Goal: Information Seeking & Learning: Check status

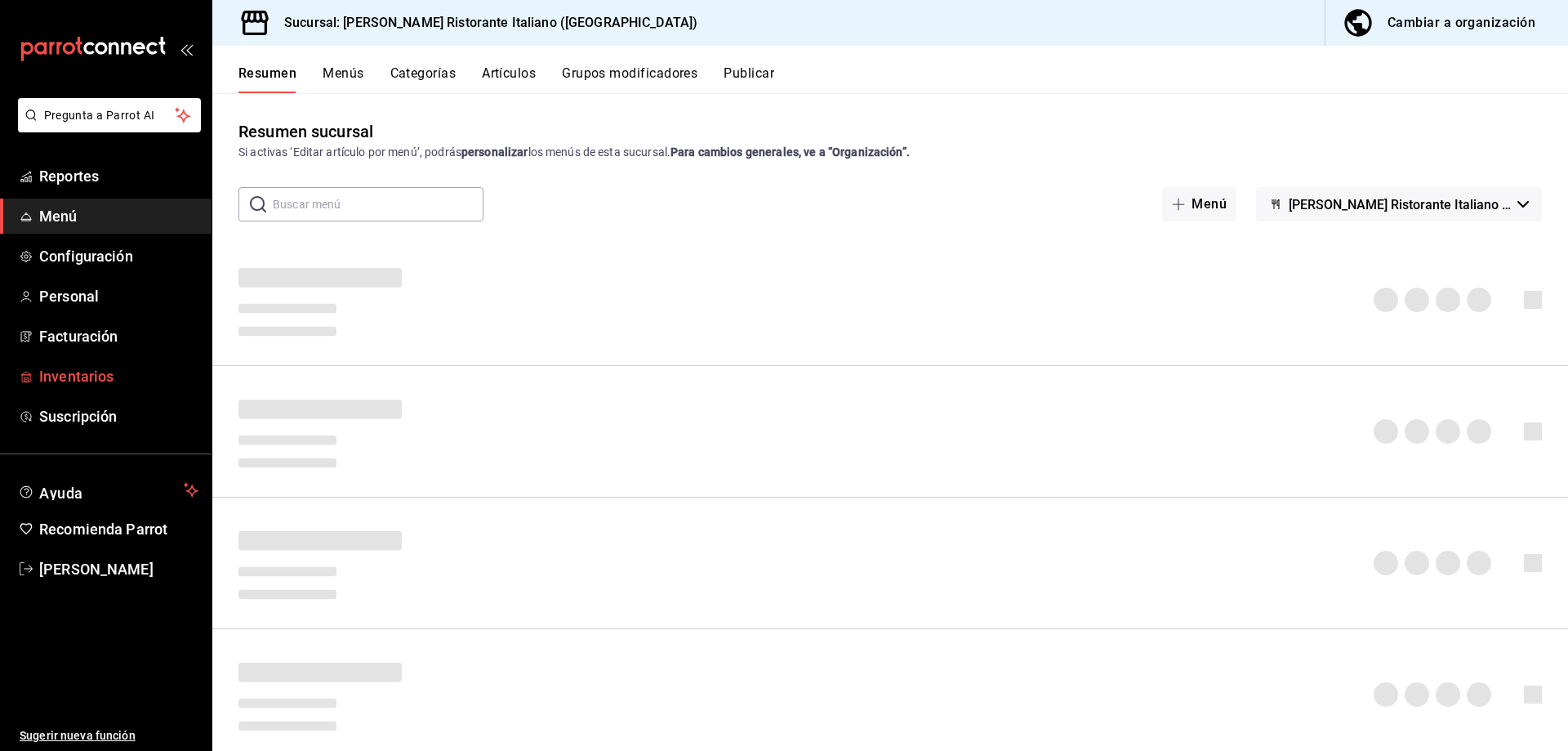
click at [105, 369] on span "Inventarios" at bounding box center [119, 376] width 159 height 22
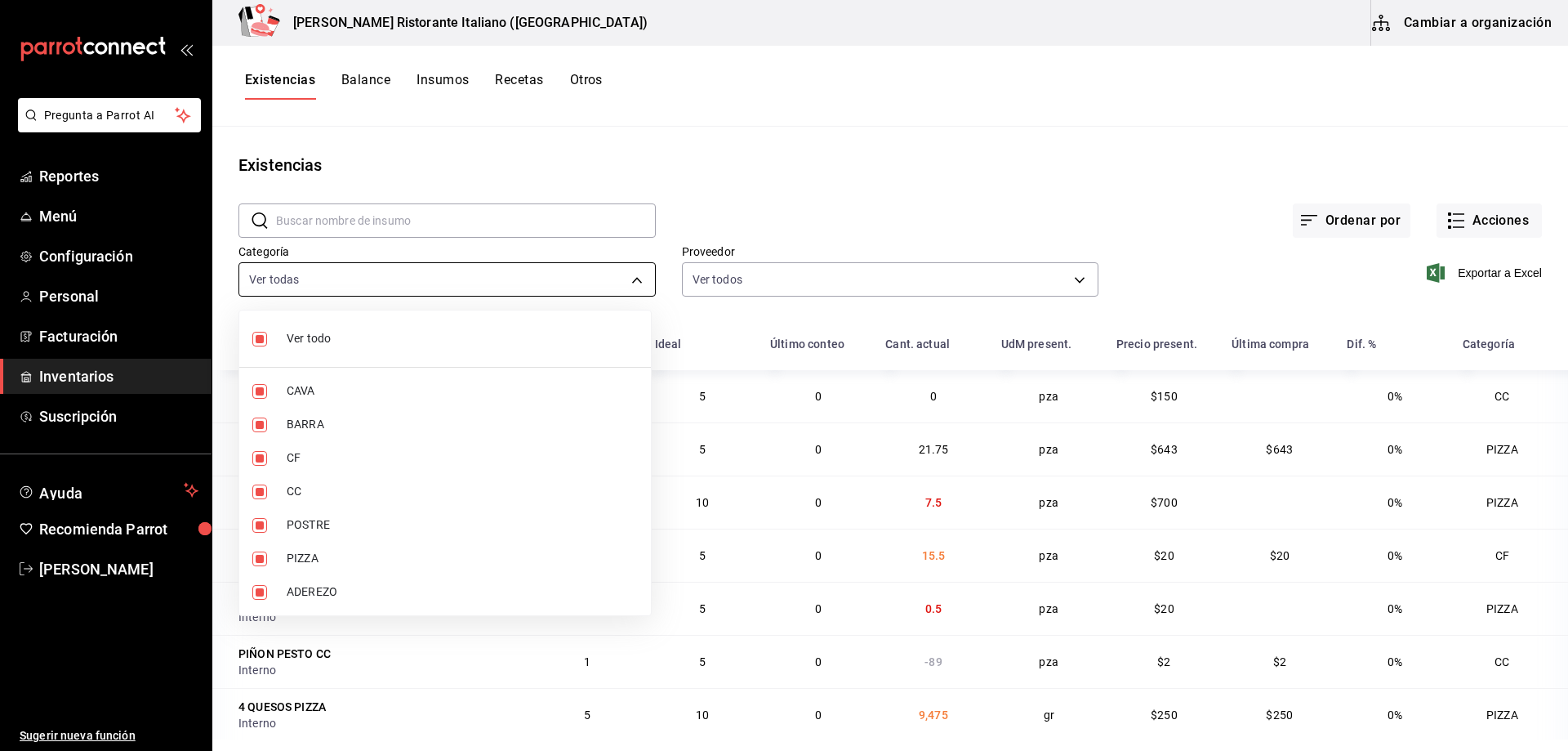
click at [635, 278] on body "Pregunta a Parrot AI Reportes Menú Configuración Personal Facturación Inventari…" at bounding box center [784, 370] width 1568 height 739
click at [320, 327] on li "Ver todo" at bounding box center [445, 338] width 412 height 43
checkbox input "false"
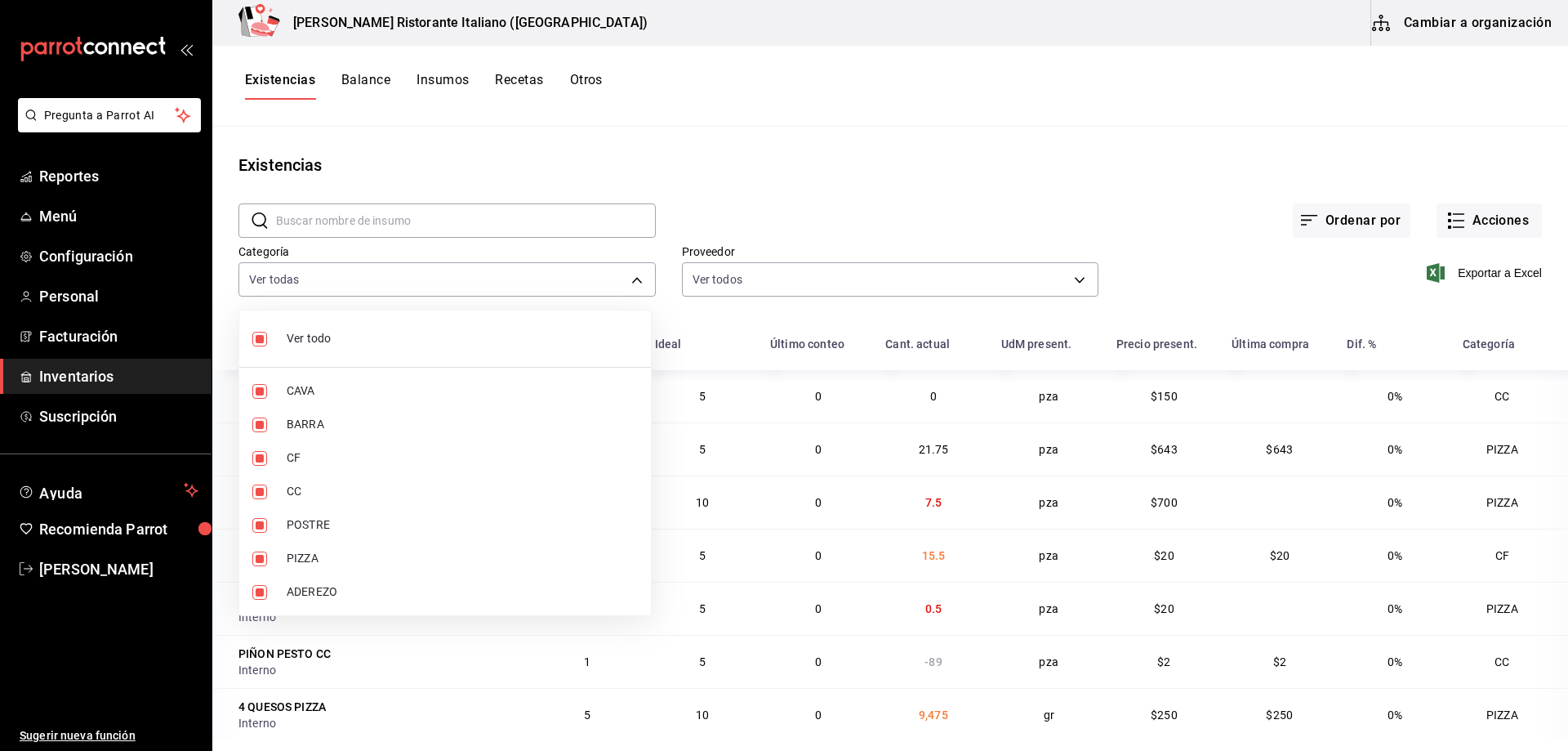
checkbox input "false"
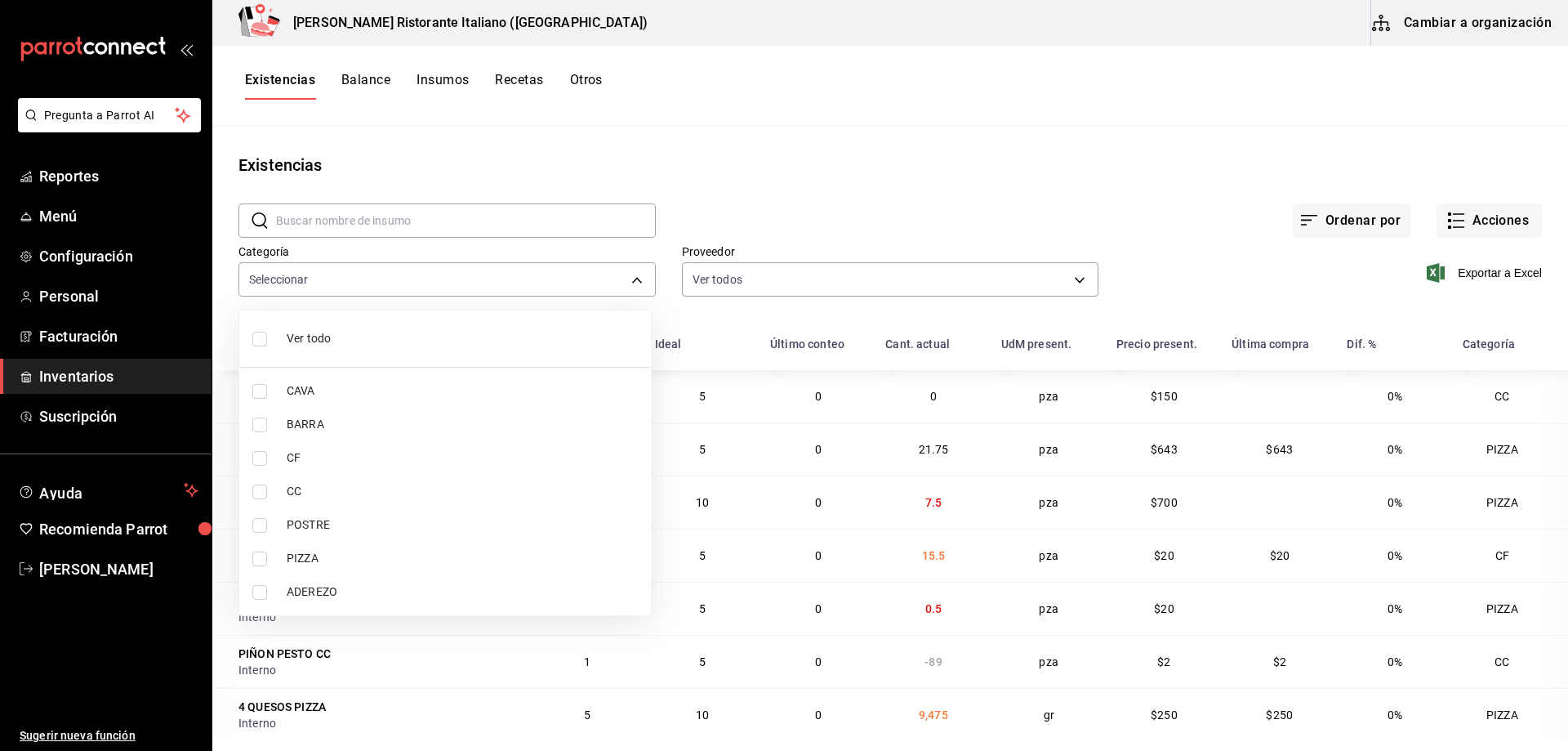
click at [261, 561] on input "checkbox" at bounding box center [259, 558] width 14 height 14
checkbox input "true"
type input "94b4094f-85cc-45a5-afaf-e104d76acdc2"
click at [798, 173] on div at bounding box center [784, 376] width 1568 height 751
click at [636, 279] on body "Pregunta a Parrot AI Reportes Menú Configuración Personal Facturación Inventari…" at bounding box center [784, 370] width 1568 height 739
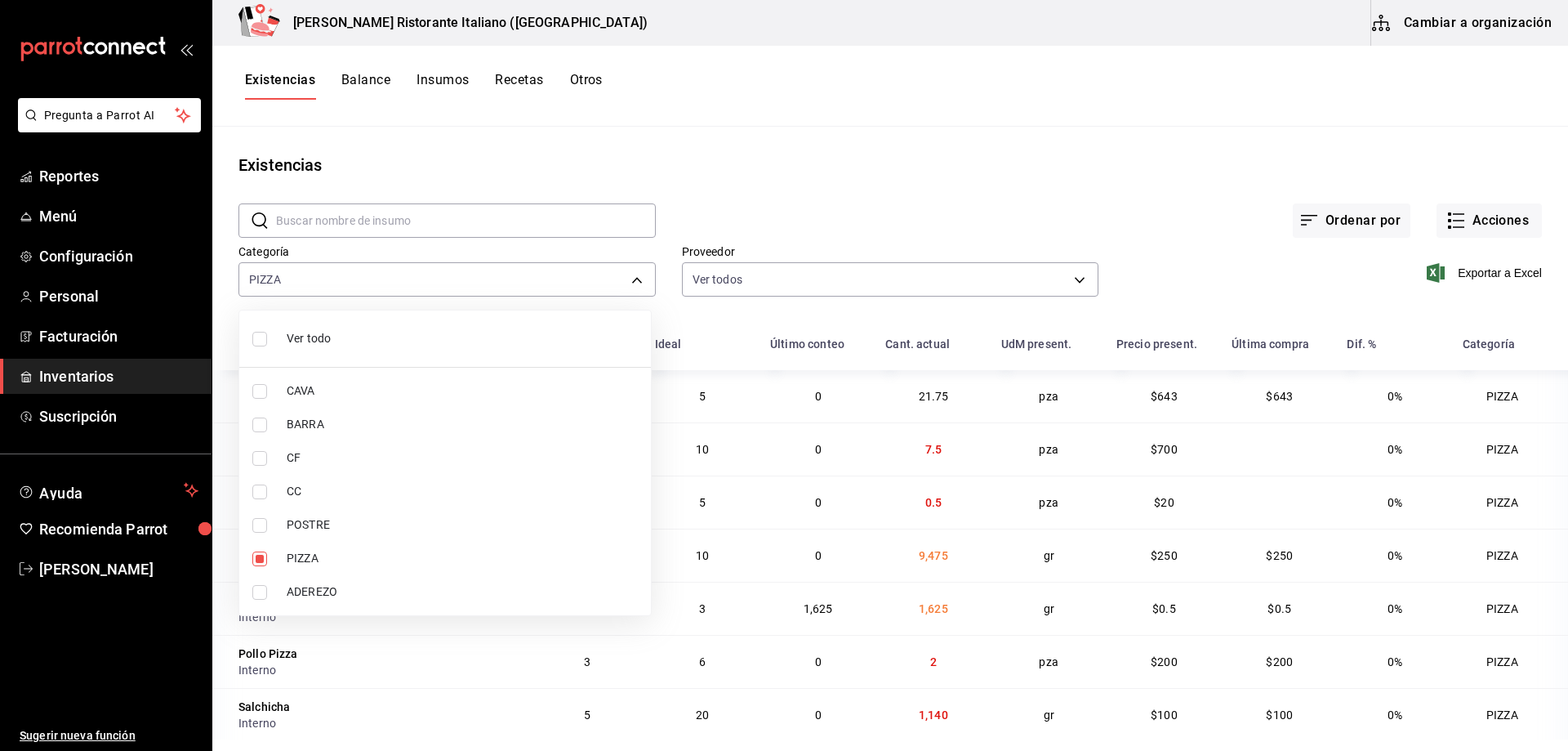
click at [263, 456] on input "checkbox" at bounding box center [259, 458] width 14 height 14
checkbox input "true"
type input "94b4094f-85cc-45a5-afaf-e104d76acdc2,b0413e6d-fa95-40d7-8d0c-02c0330396d2"
click at [268, 558] on label at bounding box center [263, 558] width 21 height 14
click at [267, 558] on input "checkbox" at bounding box center [259, 558] width 14 height 14
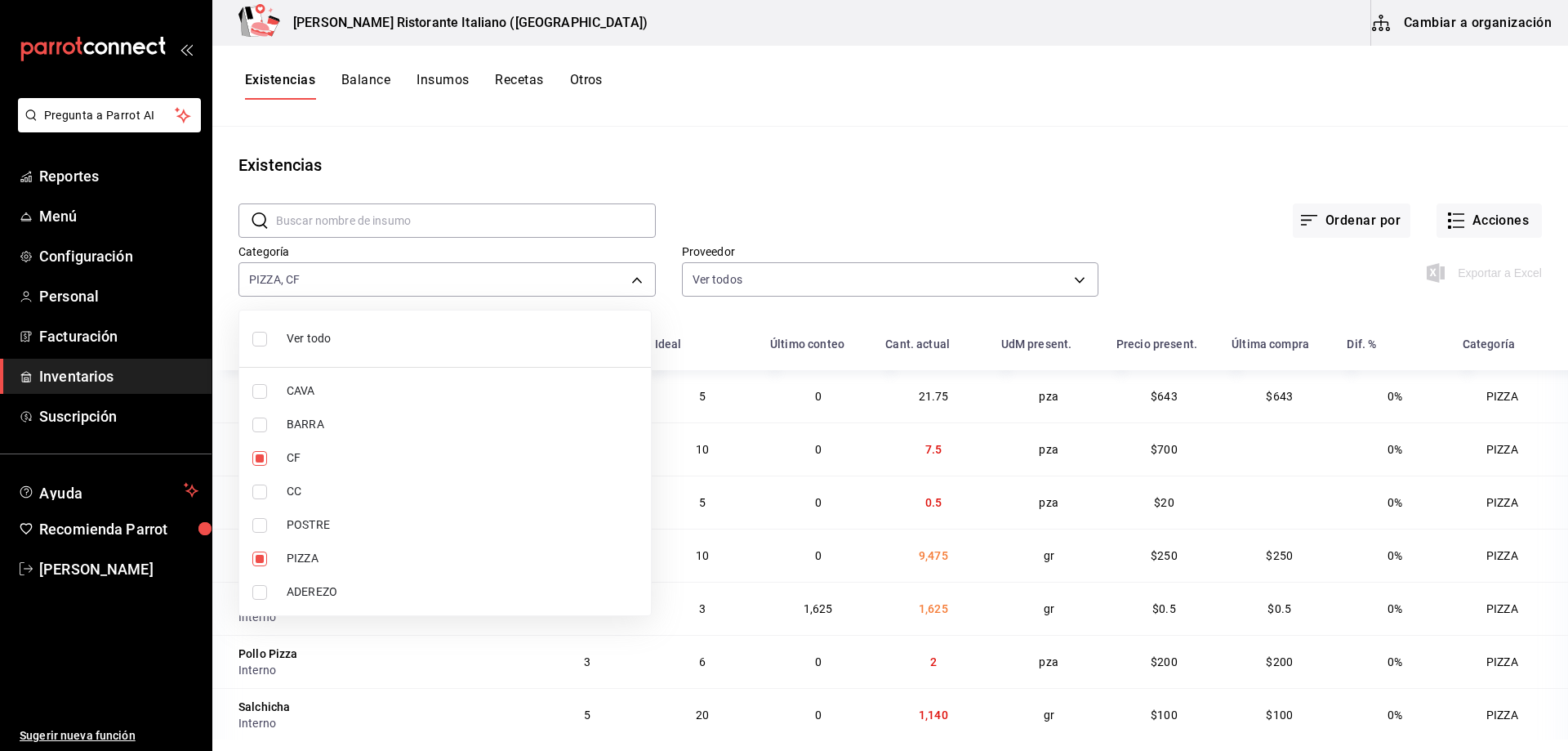
checkbox input "true"
type input "b0413e6d-fa95-40d7-8d0c-02c0330396d2,94b4094f-85cc-45a5-afaf-e104d76acdc2"
click at [255, 554] on input "checkbox" at bounding box center [259, 558] width 14 height 14
checkbox input "false"
type input "b0413e6d-fa95-40d7-8d0c-02c0330396d2"
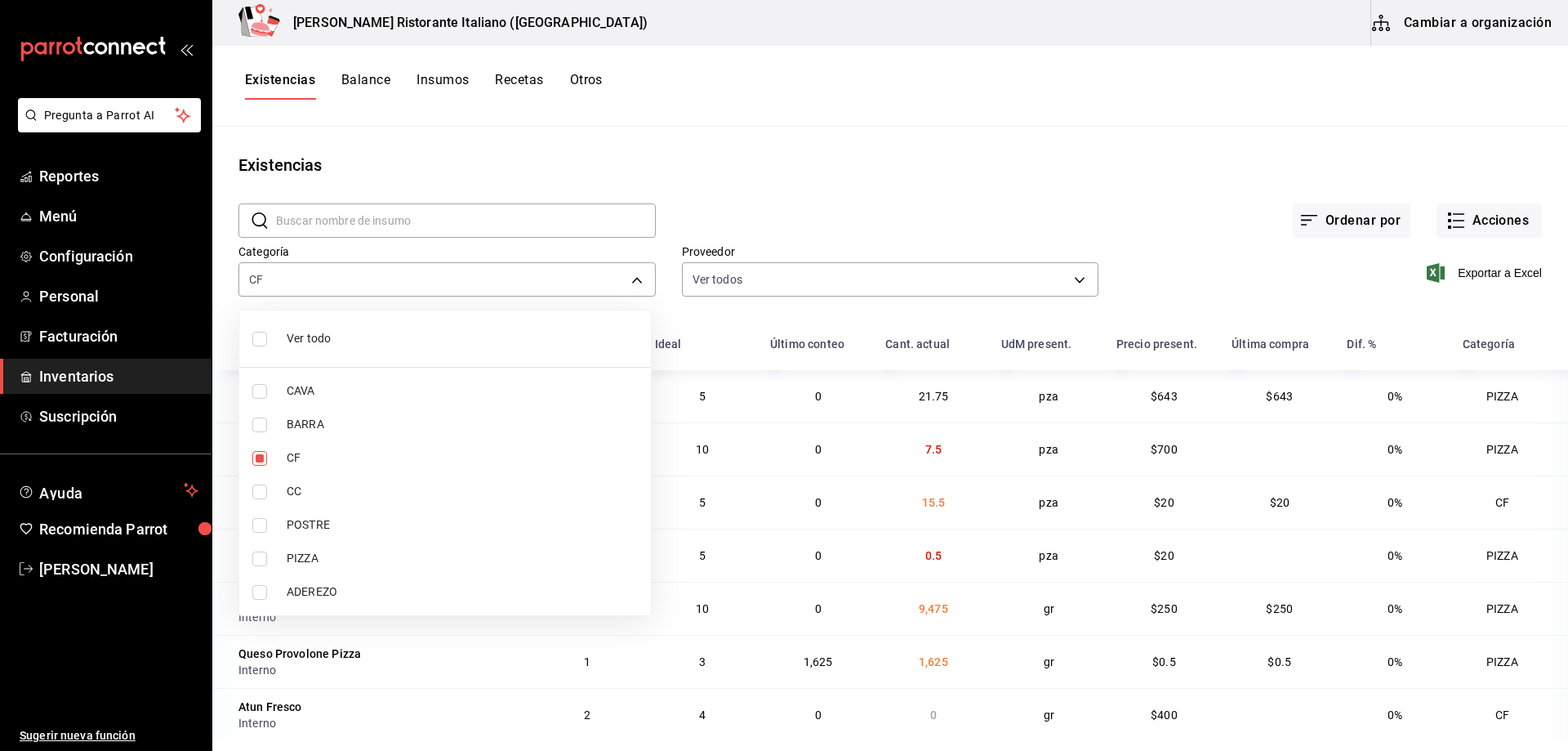
click at [741, 187] on div at bounding box center [784, 376] width 1568 height 751
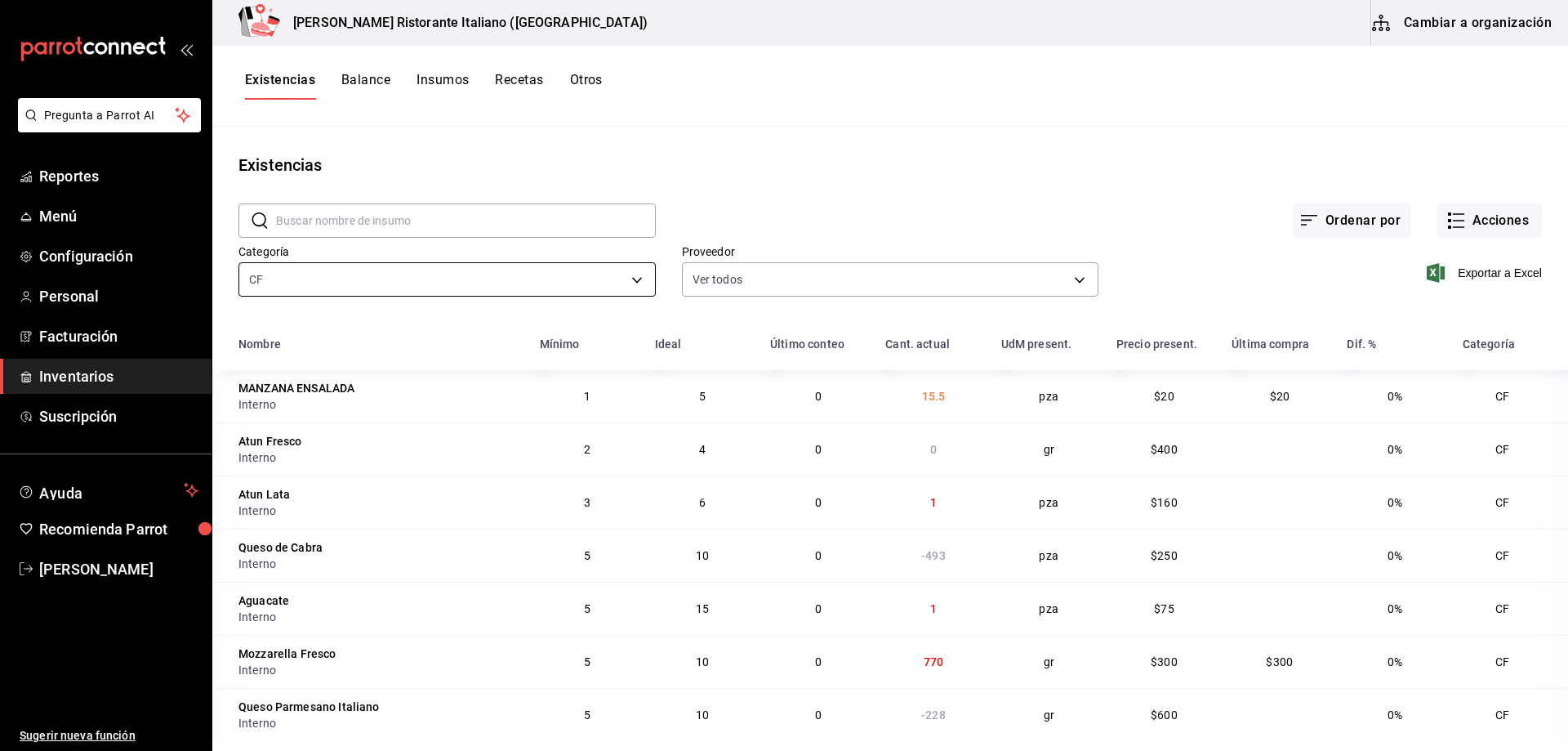
click at [632, 278] on body "Pregunta a Parrot AI Reportes Menú Configuración Personal Facturación Inventari…" at bounding box center [784, 370] width 1568 height 739
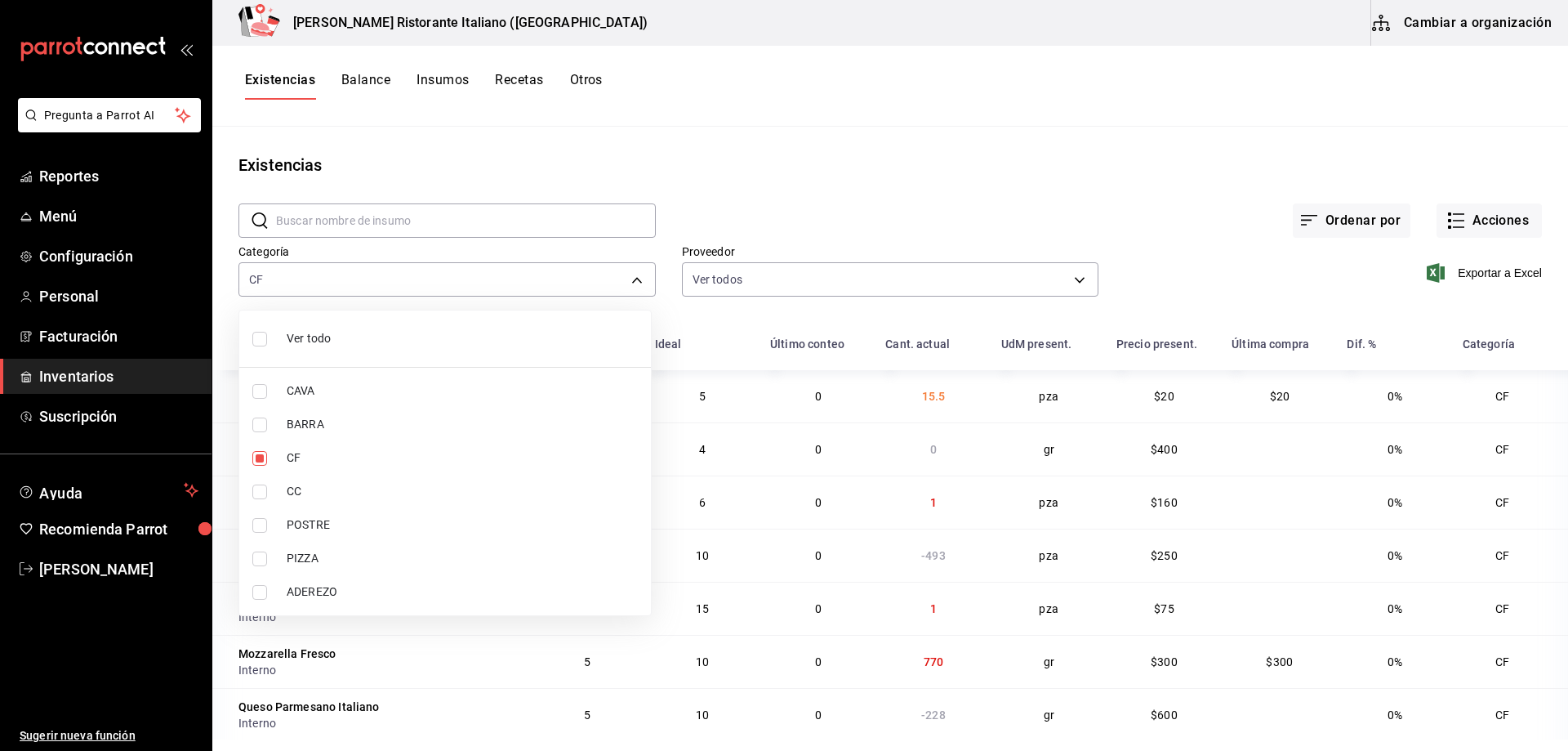
click at [259, 462] on input "checkbox" at bounding box center [259, 458] width 14 height 14
checkbox input "false"
click at [260, 491] on input "checkbox" at bounding box center [259, 491] width 14 height 14
checkbox input "true"
type input "59c67123-cf5c-4485-8680-f35075957686"
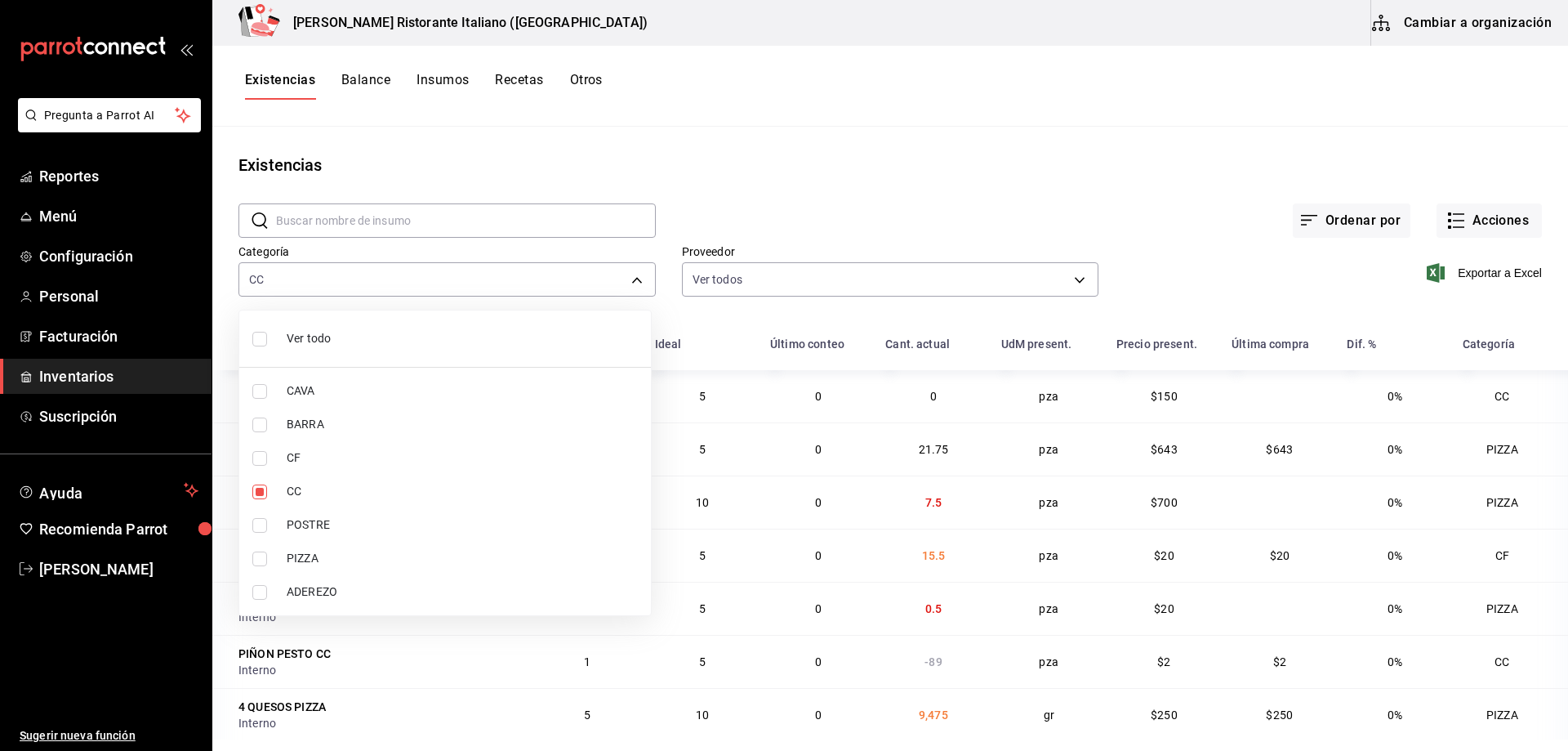
click at [787, 192] on div at bounding box center [784, 376] width 1568 height 751
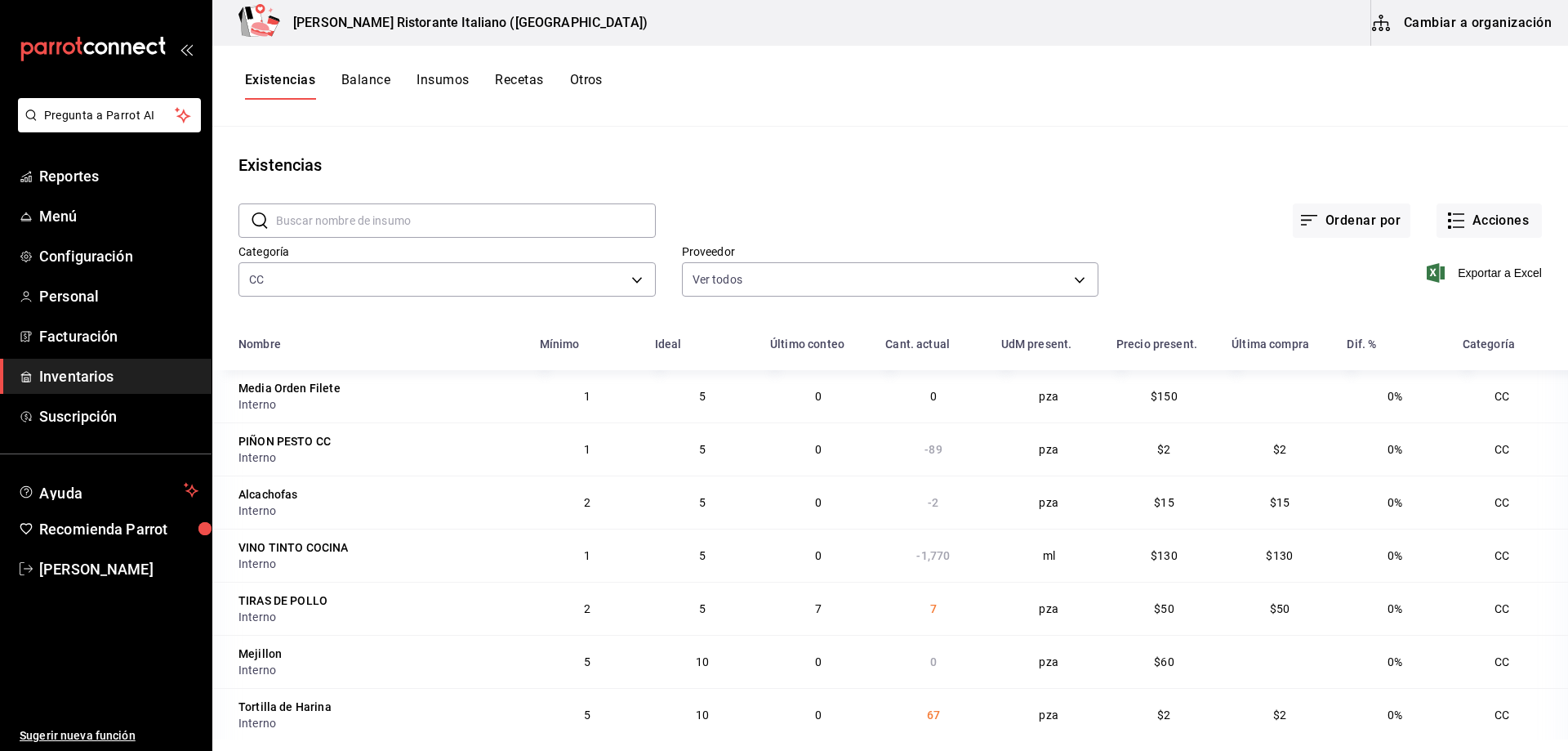
click at [375, 216] on input "text" at bounding box center [467, 221] width 380 height 33
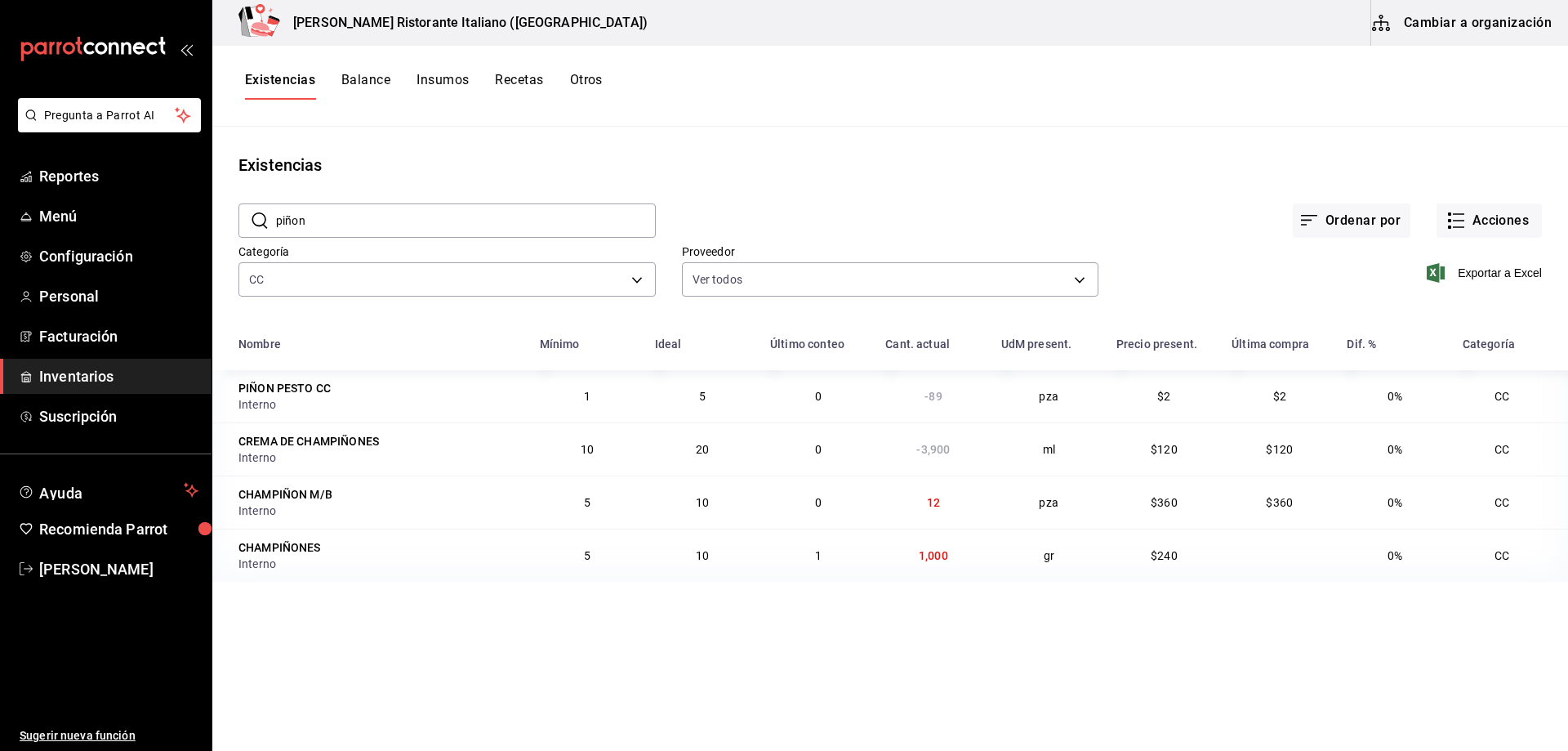
click at [519, 211] on input "piñon" at bounding box center [467, 221] width 380 height 33
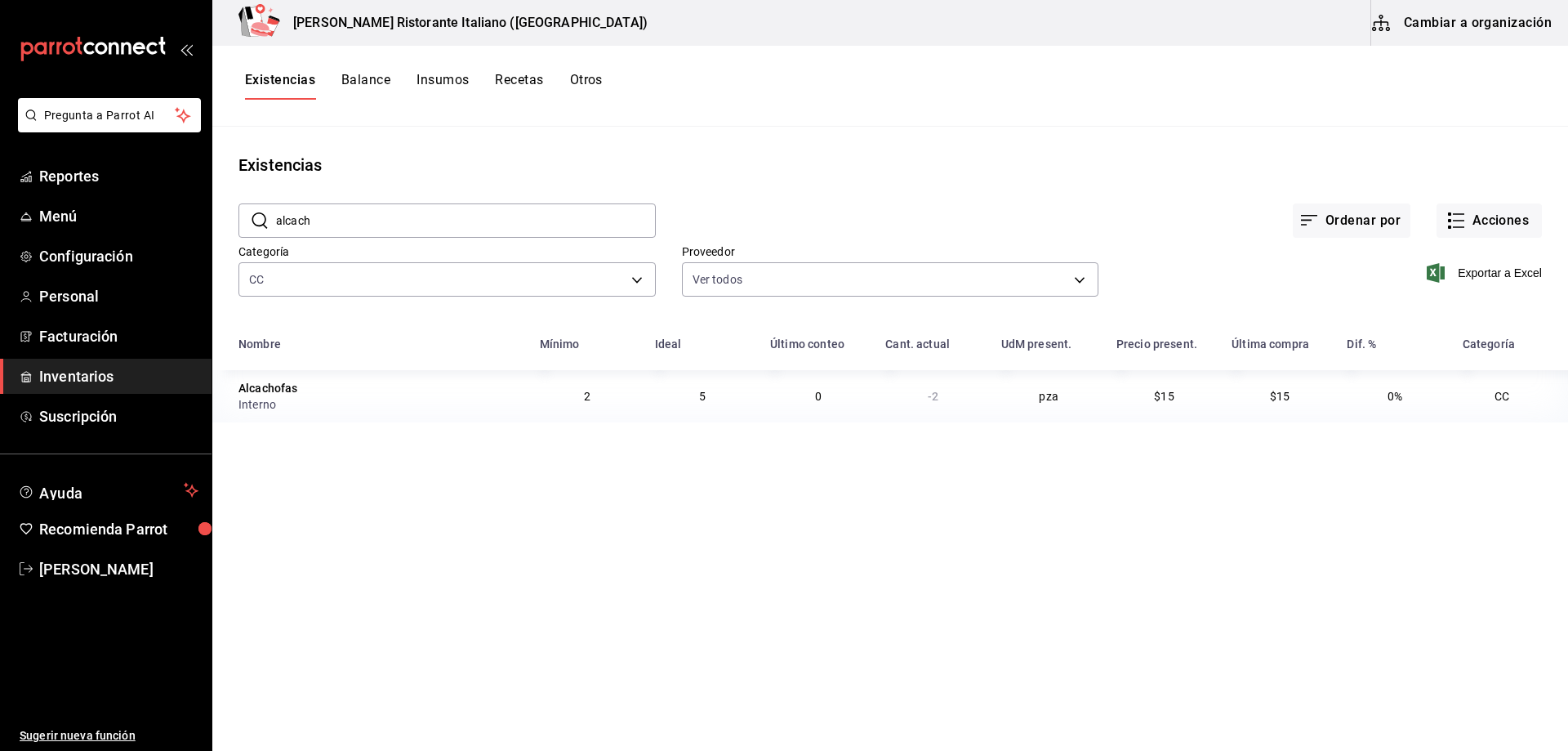
click at [363, 223] on input "alcach" at bounding box center [467, 221] width 380 height 33
click at [489, 604] on main "Existencias ​ vino ​ Ordenar por Acciones Categoría CC 59c67123-cf5c-4485-8680-…" at bounding box center [890, 433] width 1356 height 613
click at [390, 227] on input "vino" at bounding box center [467, 221] width 380 height 33
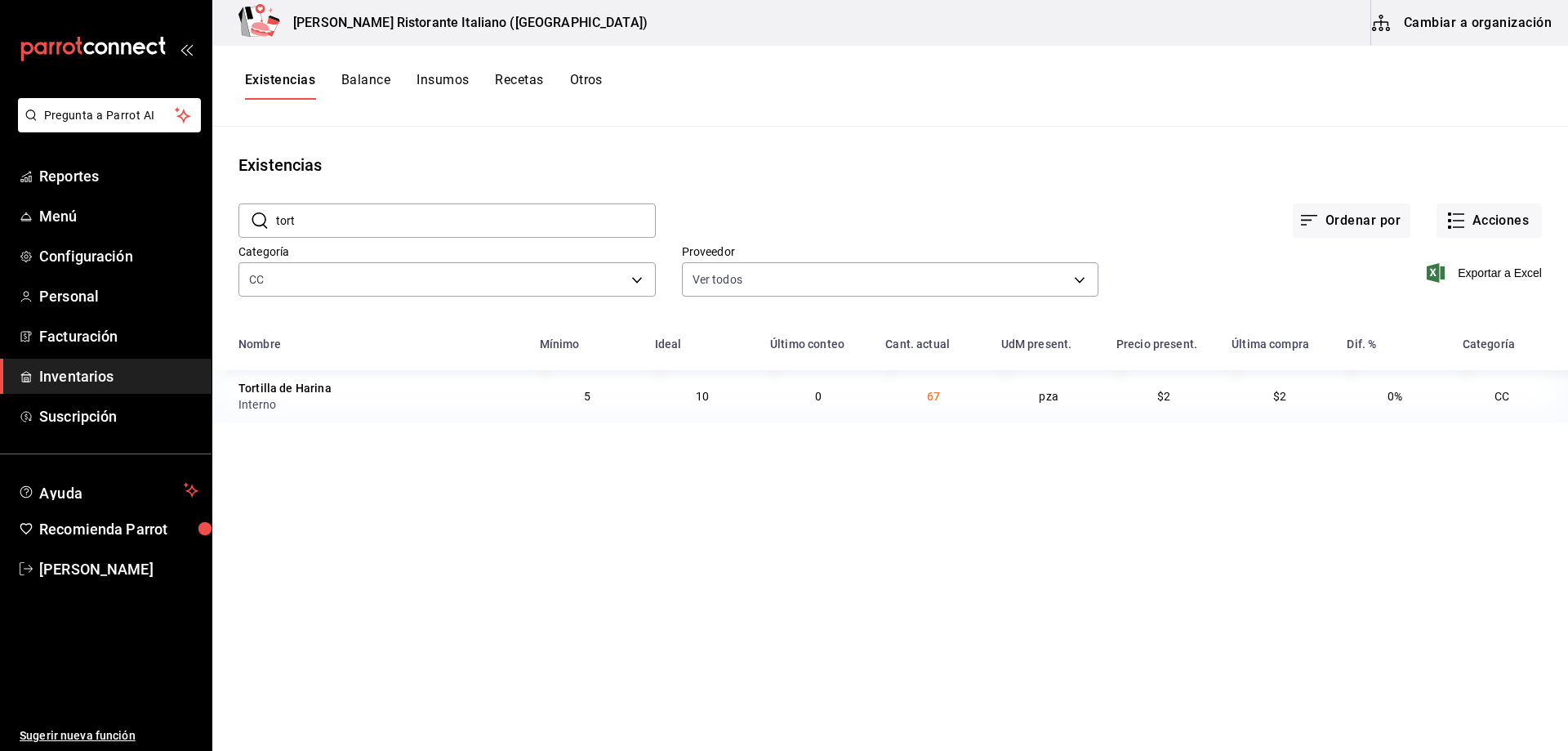
click at [320, 221] on input "tort" at bounding box center [467, 221] width 380 height 33
click at [334, 221] on input "dedos" at bounding box center [467, 221] width 380 height 33
click at [319, 214] on input "bufa" at bounding box center [467, 221] width 380 height 33
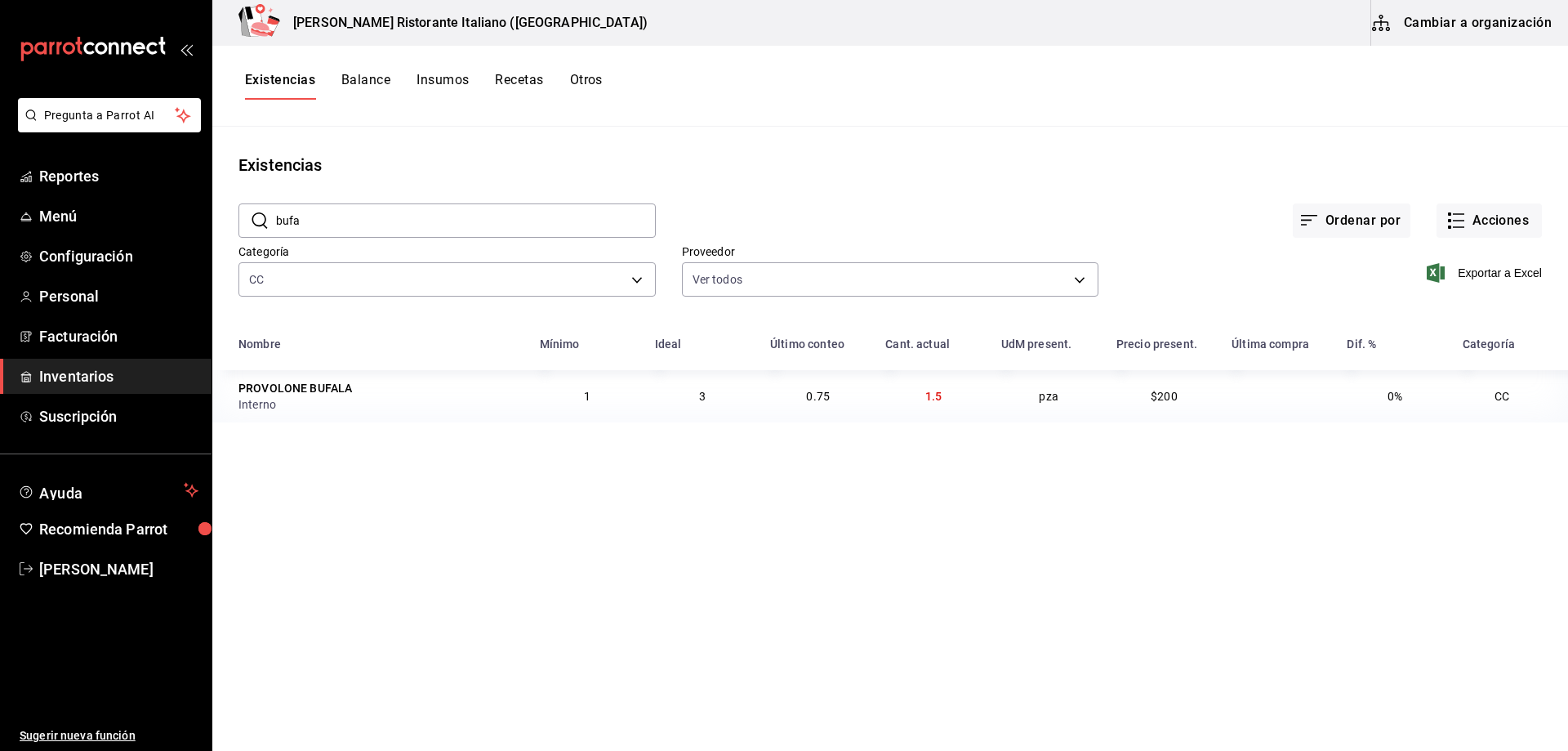
click at [319, 214] on input "bufa" at bounding box center [467, 221] width 380 height 33
click at [354, 220] on input "queso m" at bounding box center [467, 221] width 380 height 33
click at [441, 212] on input "4 queso" at bounding box center [467, 221] width 380 height 33
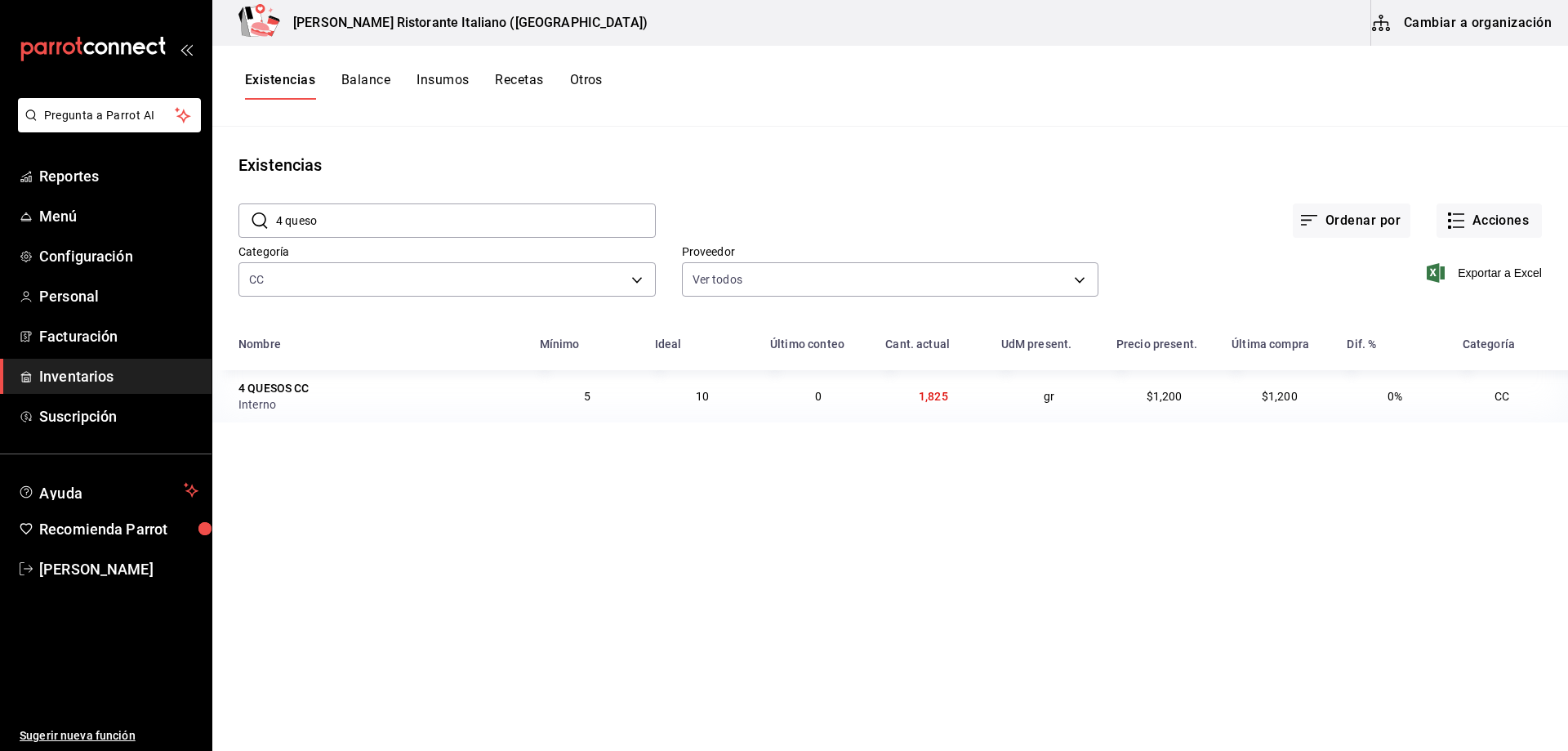
click at [441, 212] on input "4 queso" at bounding box center [467, 221] width 380 height 33
type input "4"
click at [363, 222] on input "frut" at bounding box center [467, 221] width 380 height 33
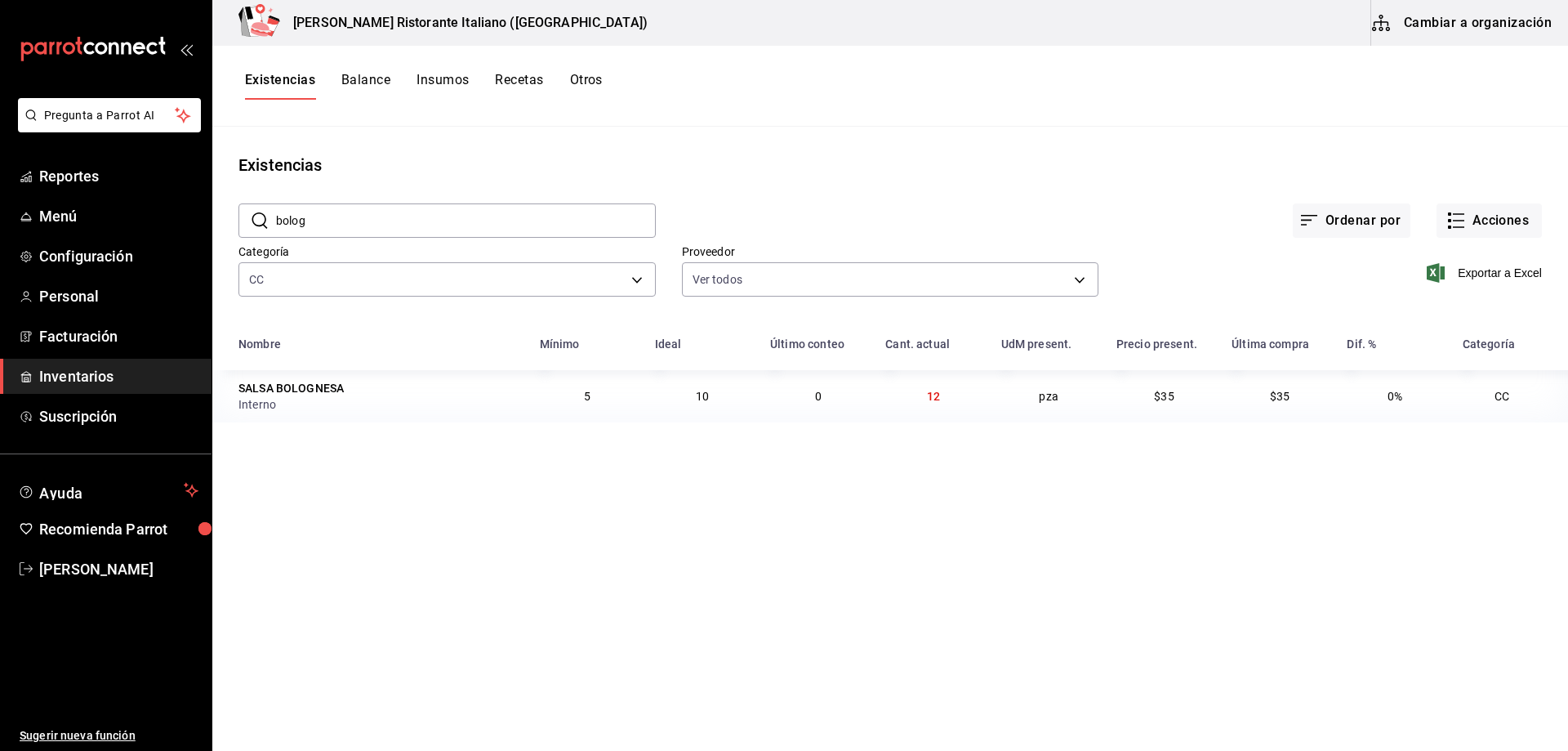
click at [378, 227] on input "bolog" at bounding box center [467, 221] width 380 height 33
click at [378, 227] on input "leña" at bounding box center [467, 221] width 380 height 33
click at [378, 227] on input "[PERSON_NAME]" at bounding box center [467, 221] width 380 height 33
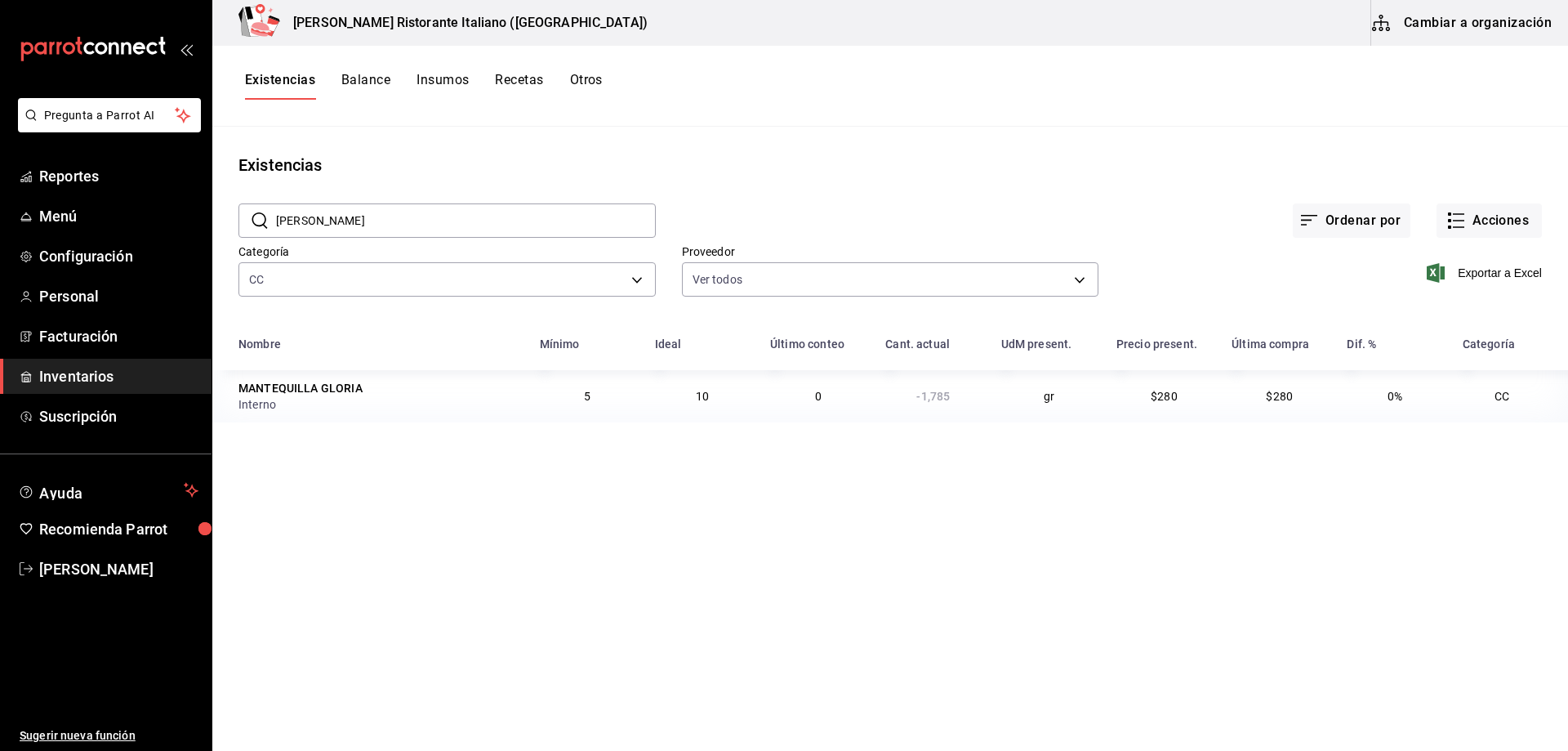
click at [378, 227] on input "[PERSON_NAME]" at bounding box center [467, 221] width 380 height 33
click at [378, 227] on input "pancc" at bounding box center [467, 221] width 380 height 33
click at [378, 227] on input "vongo" at bounding box center [467, 221] width 380 height 33
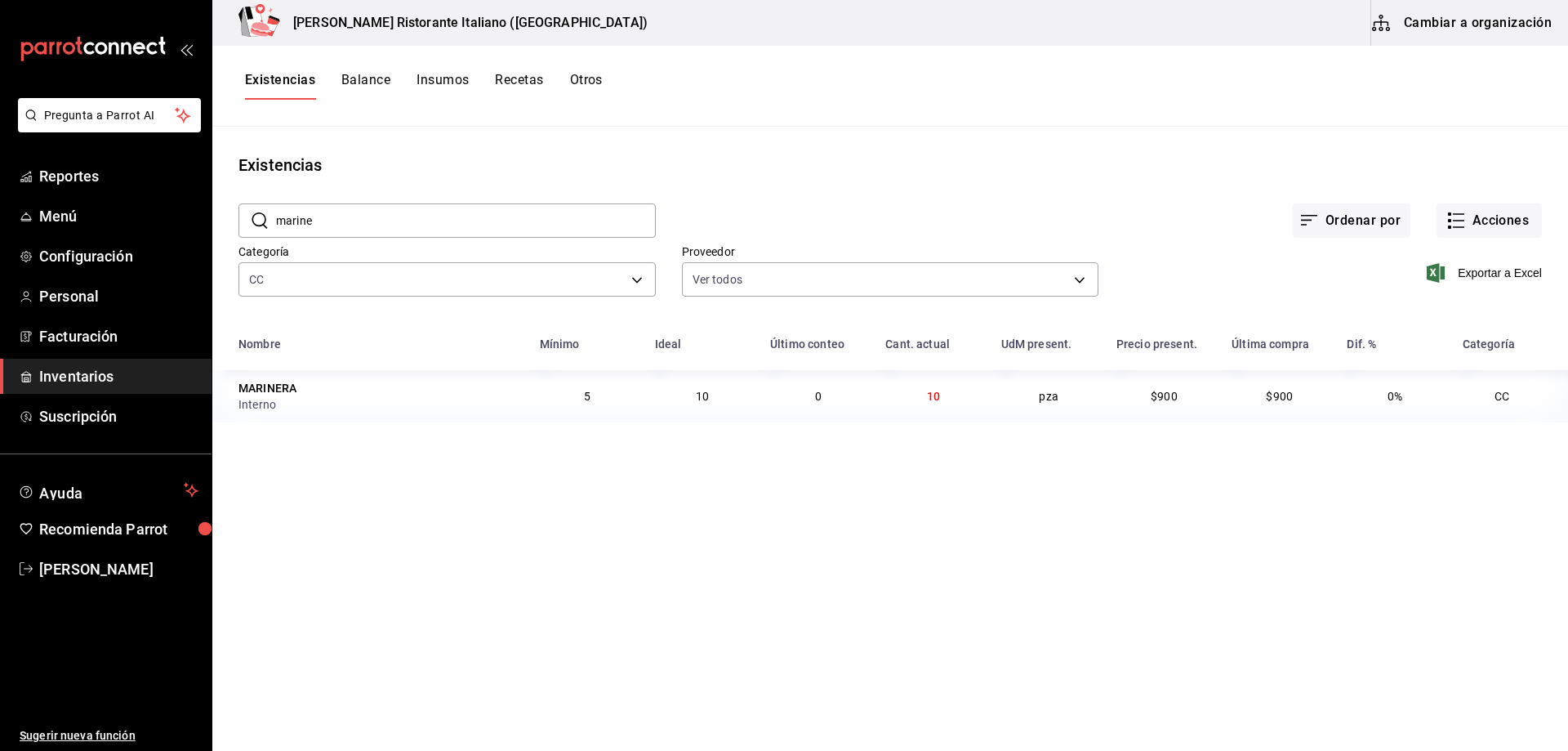
click at [378, 227] on input "marine" at bounding box center [467, 221] width 380 height 33
type input "h"
type input "s"
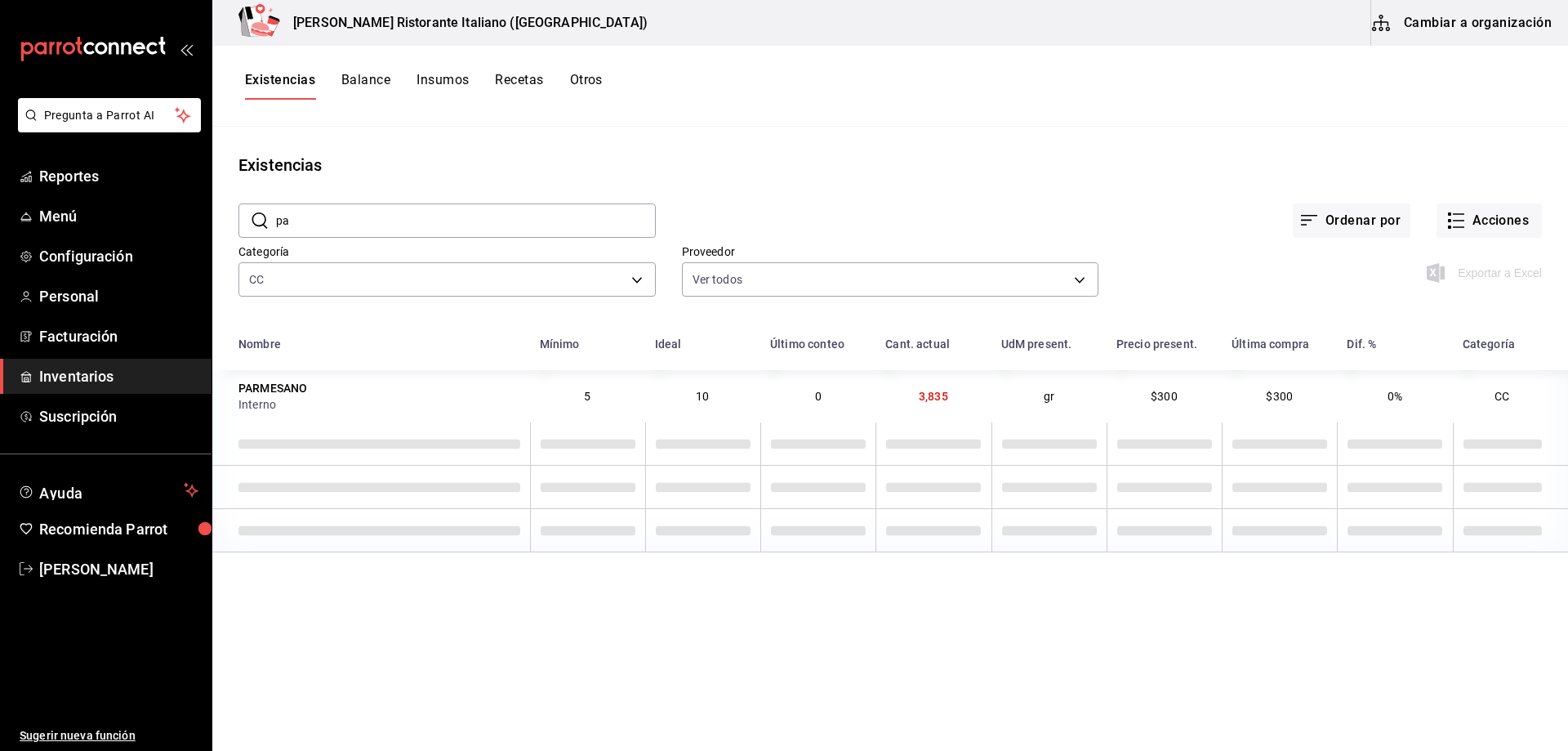
type input "p"
type input "m"
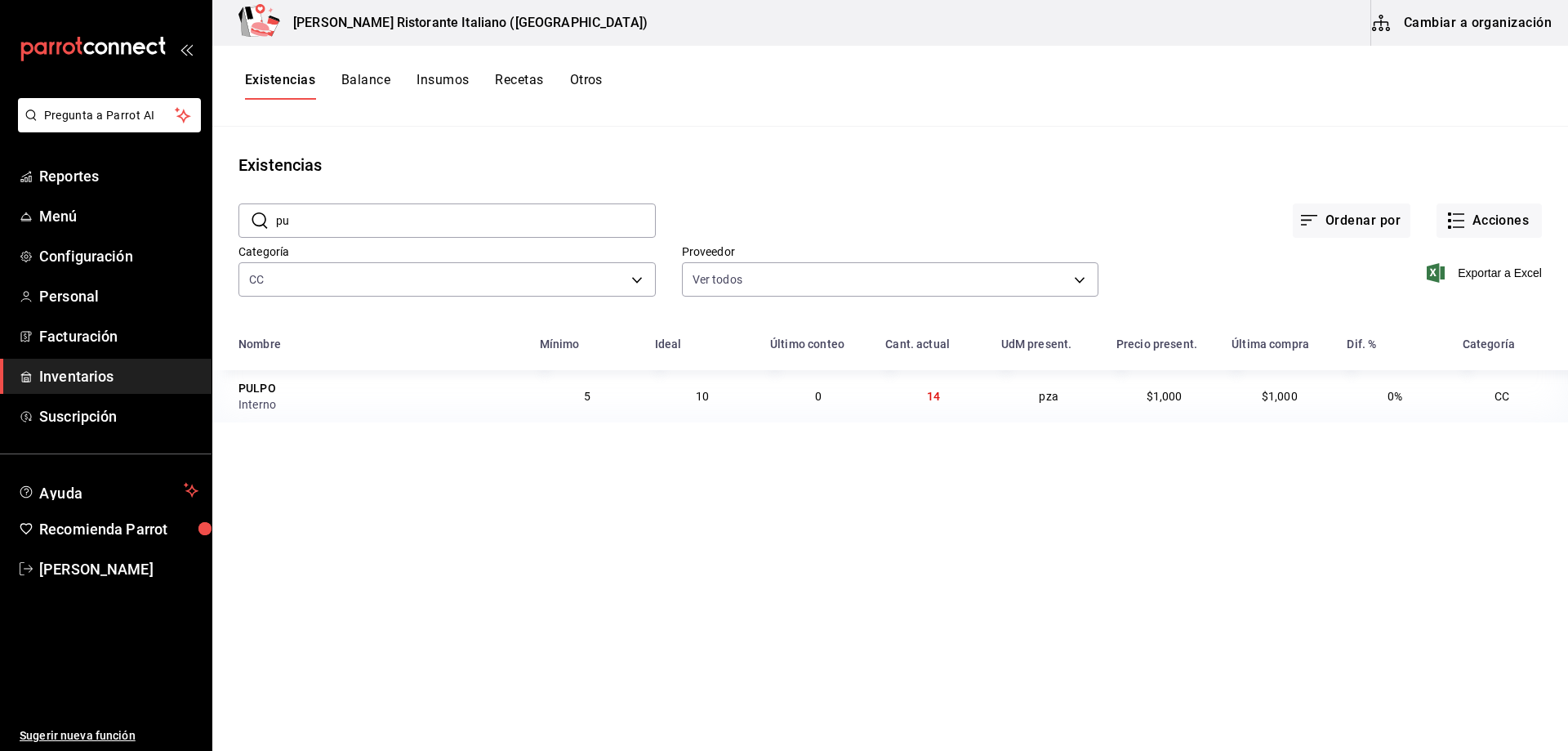
type input "p"
type input "v"
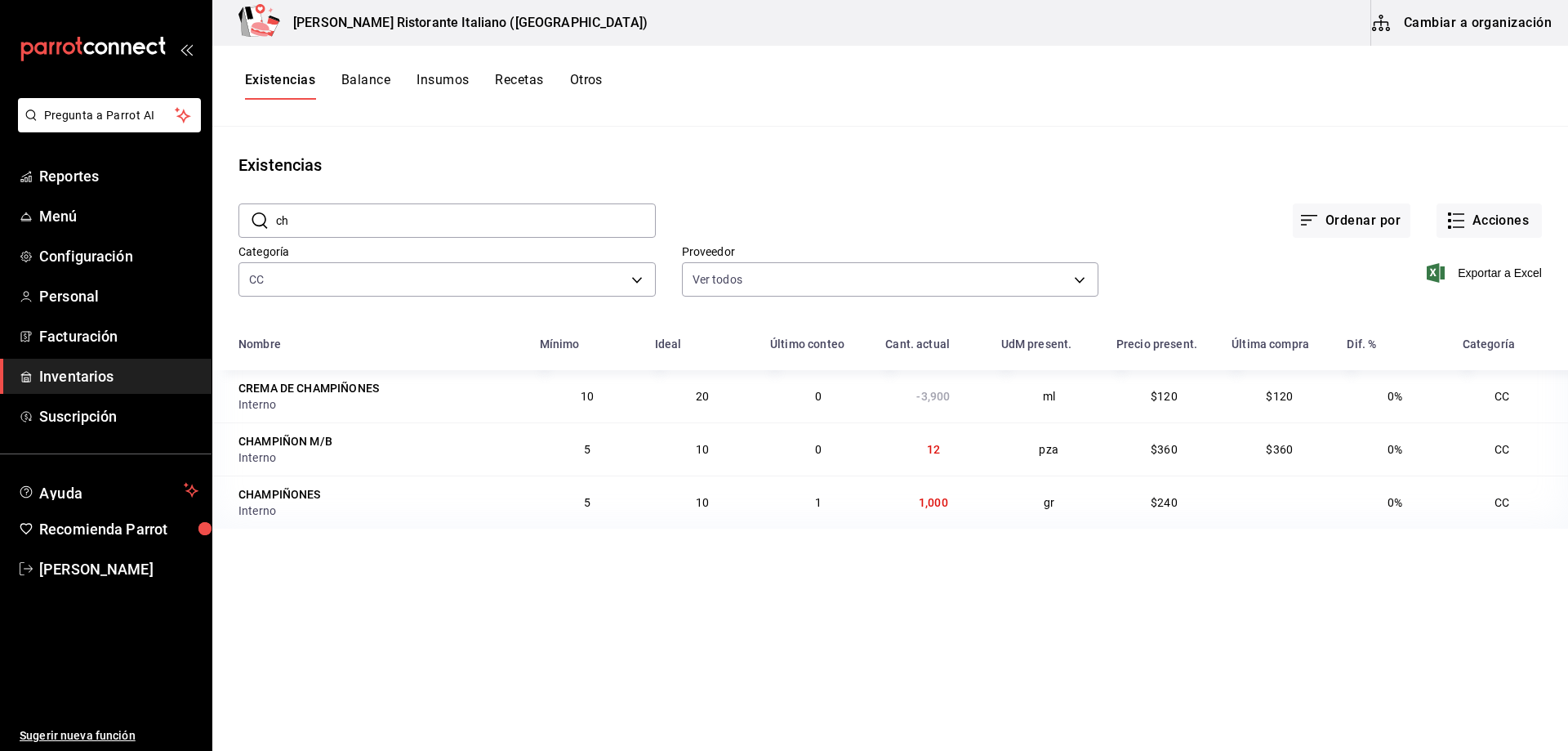
type input "c"
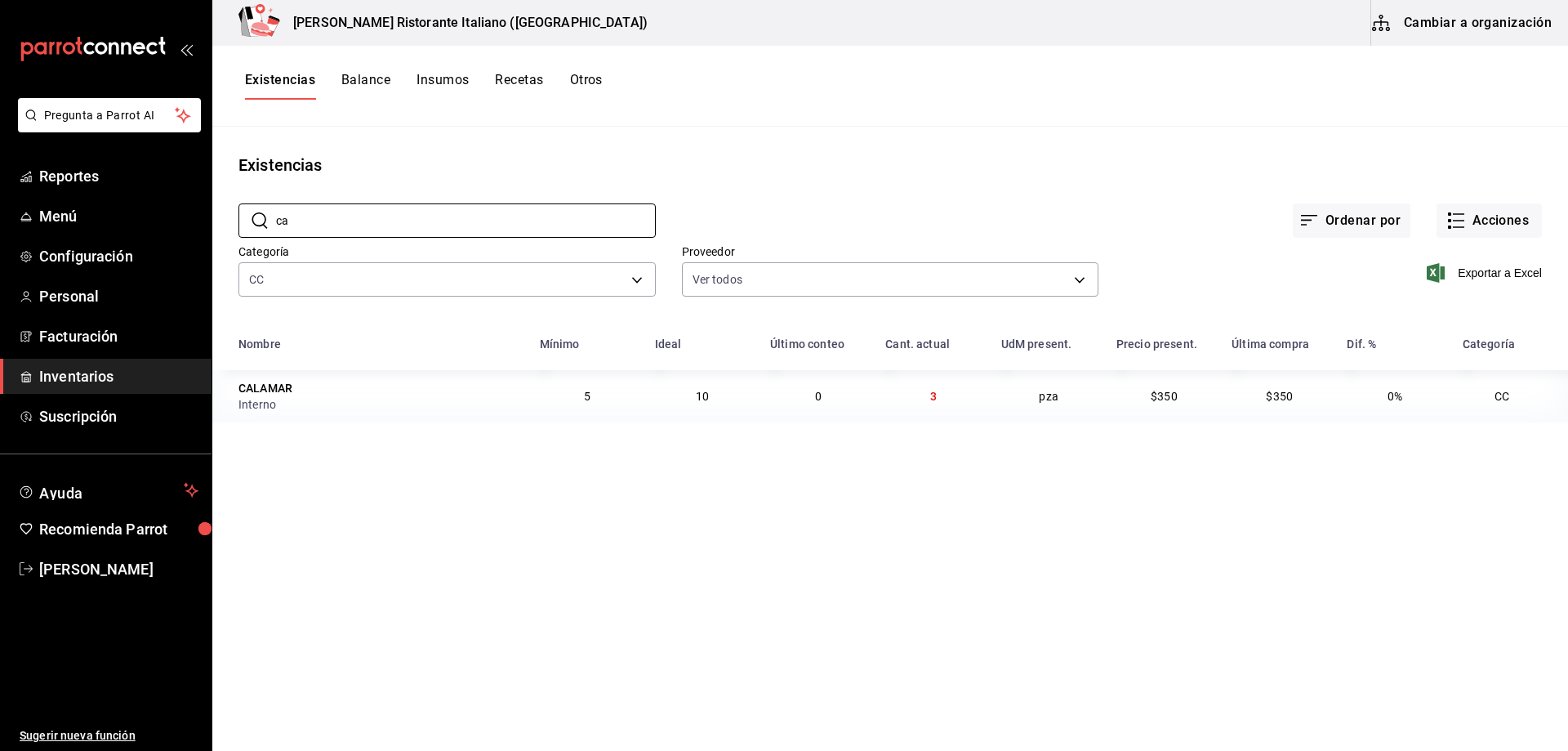
type input "c"
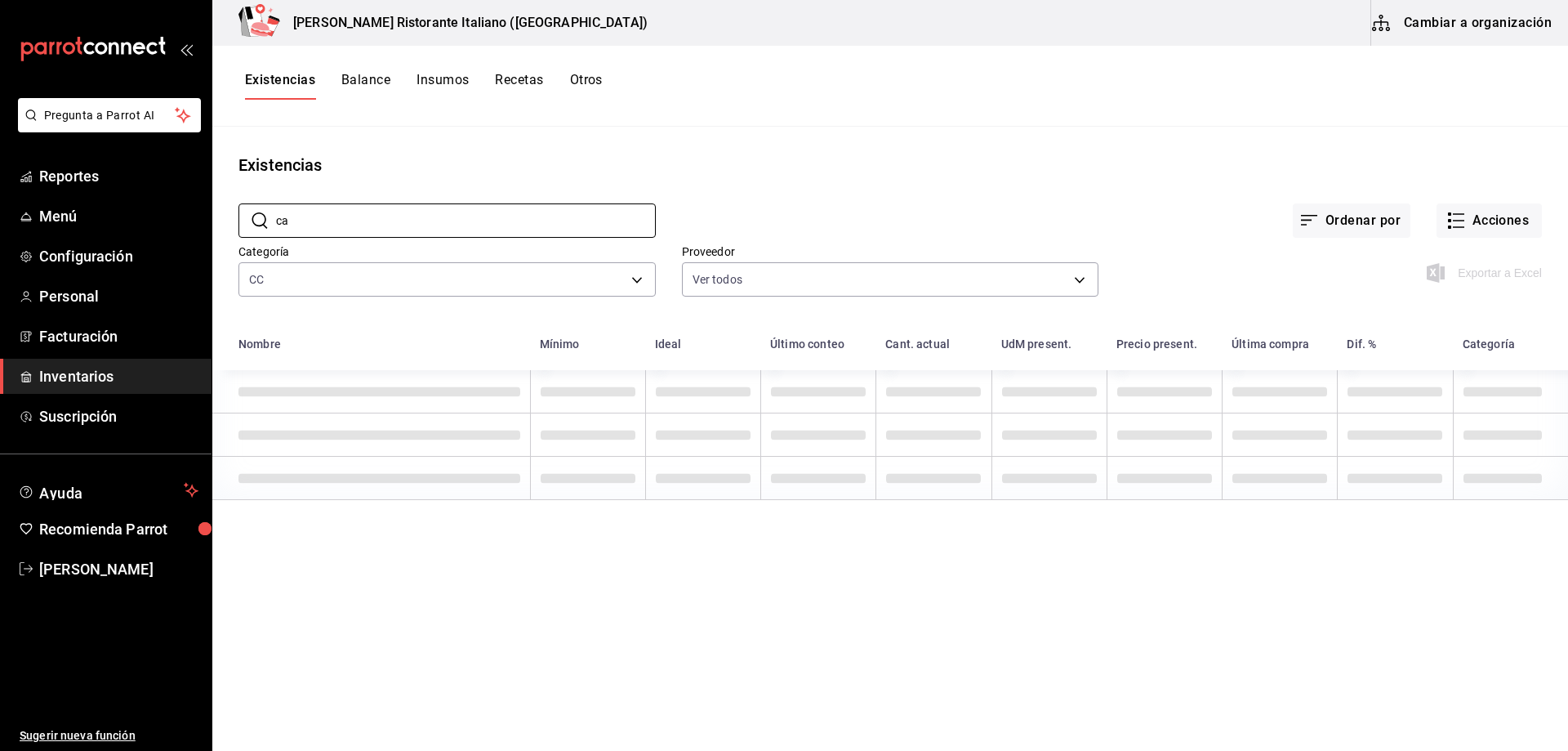
type input "c"
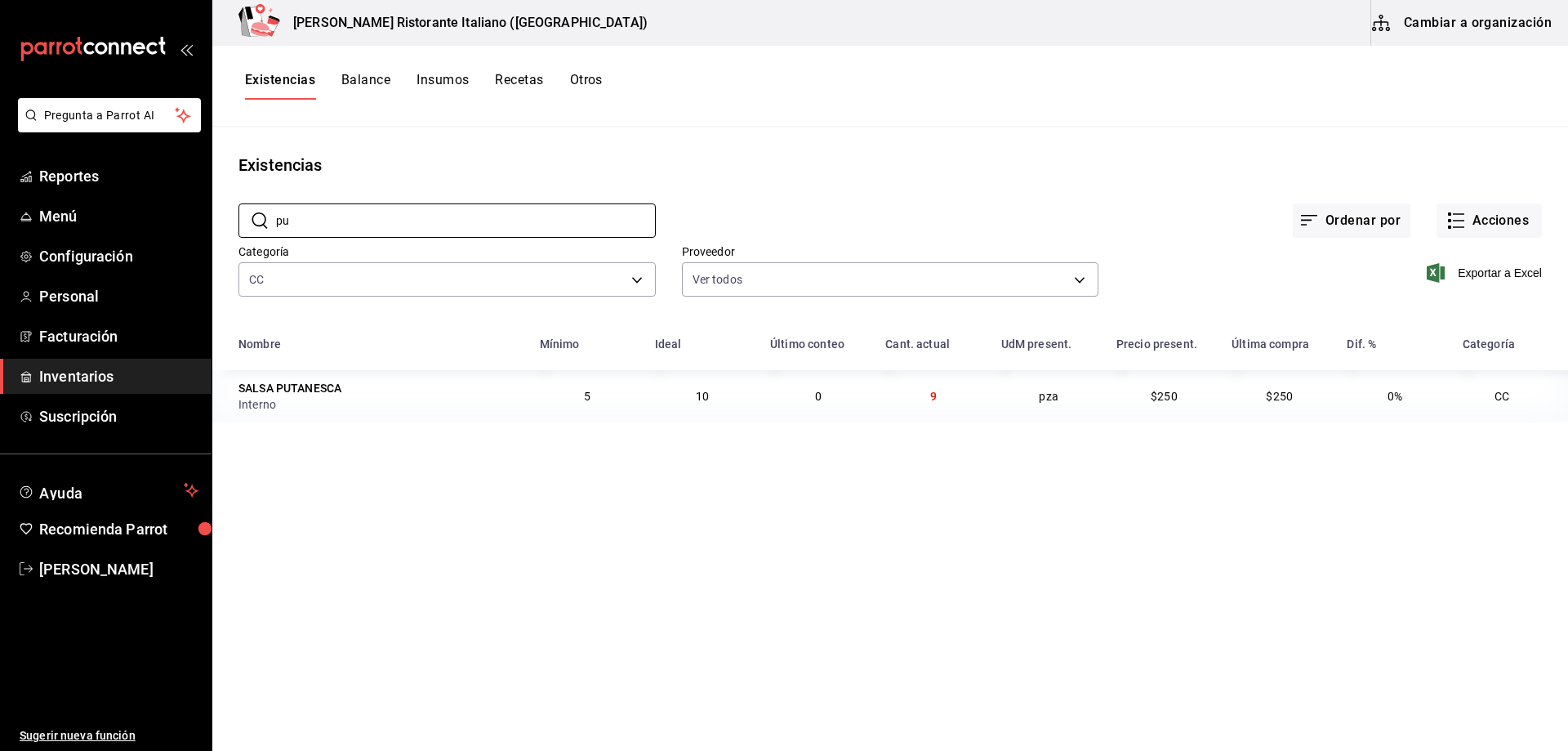
type input "p"
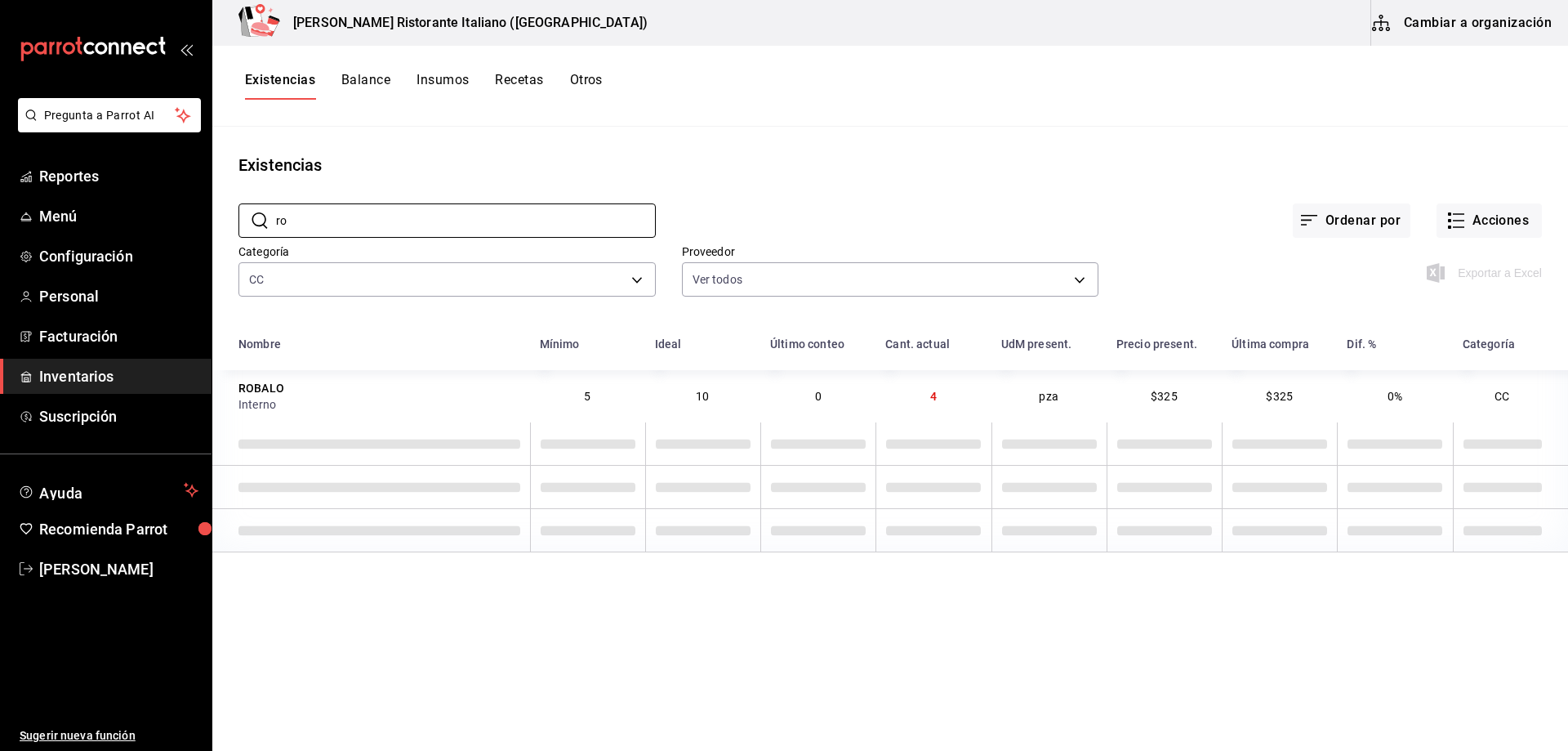
type input "r"
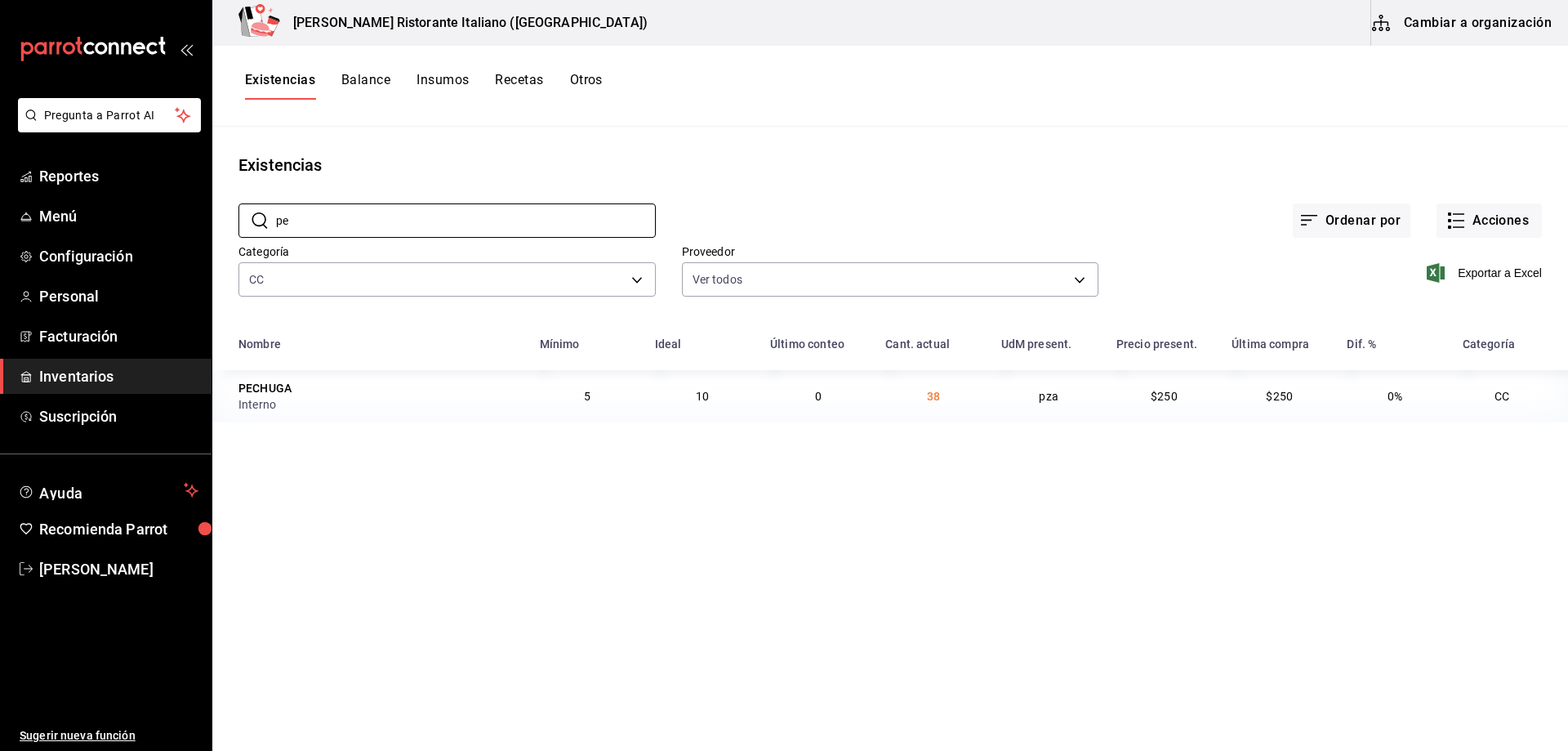
type input "p"
type input "m"
type input "f"
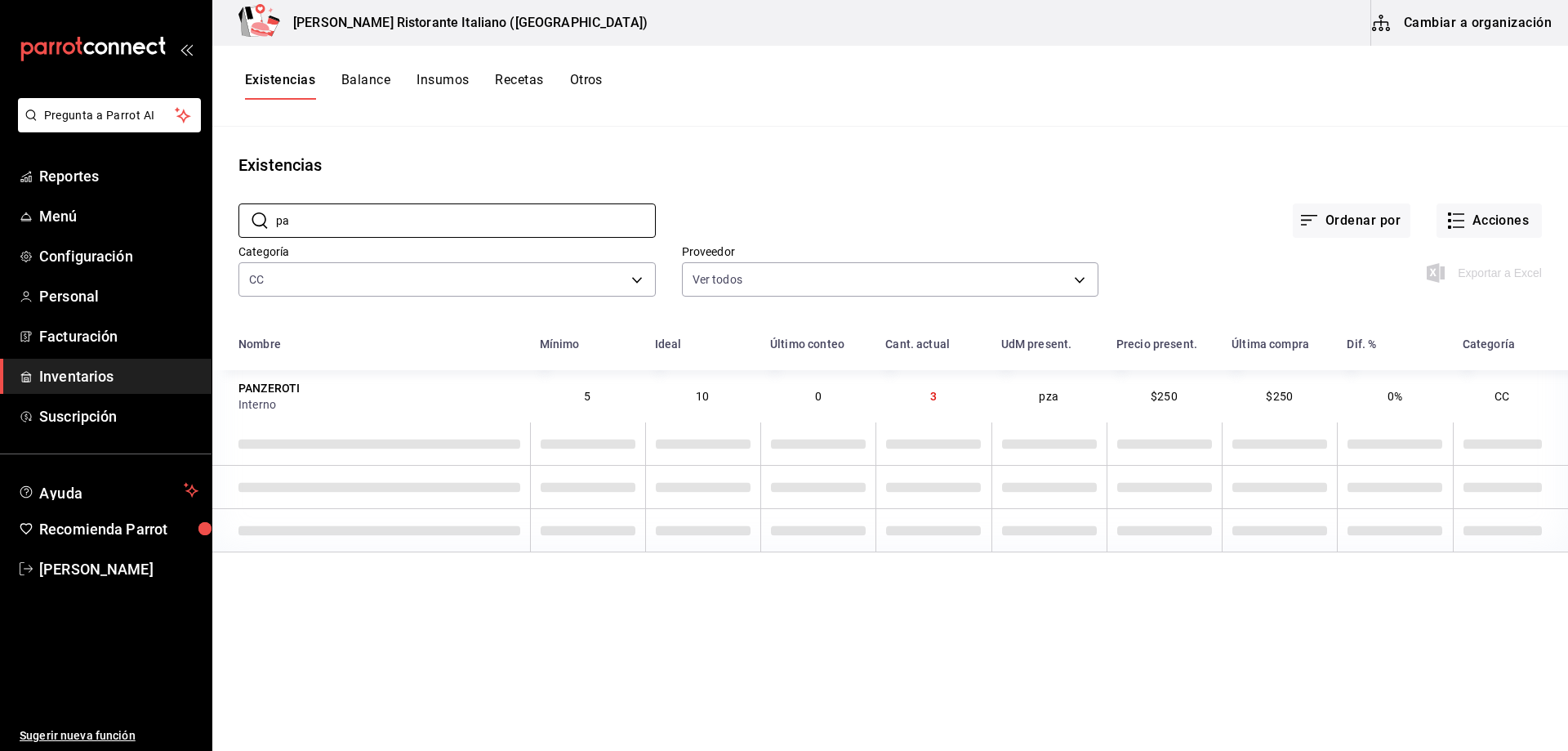
type input "p"
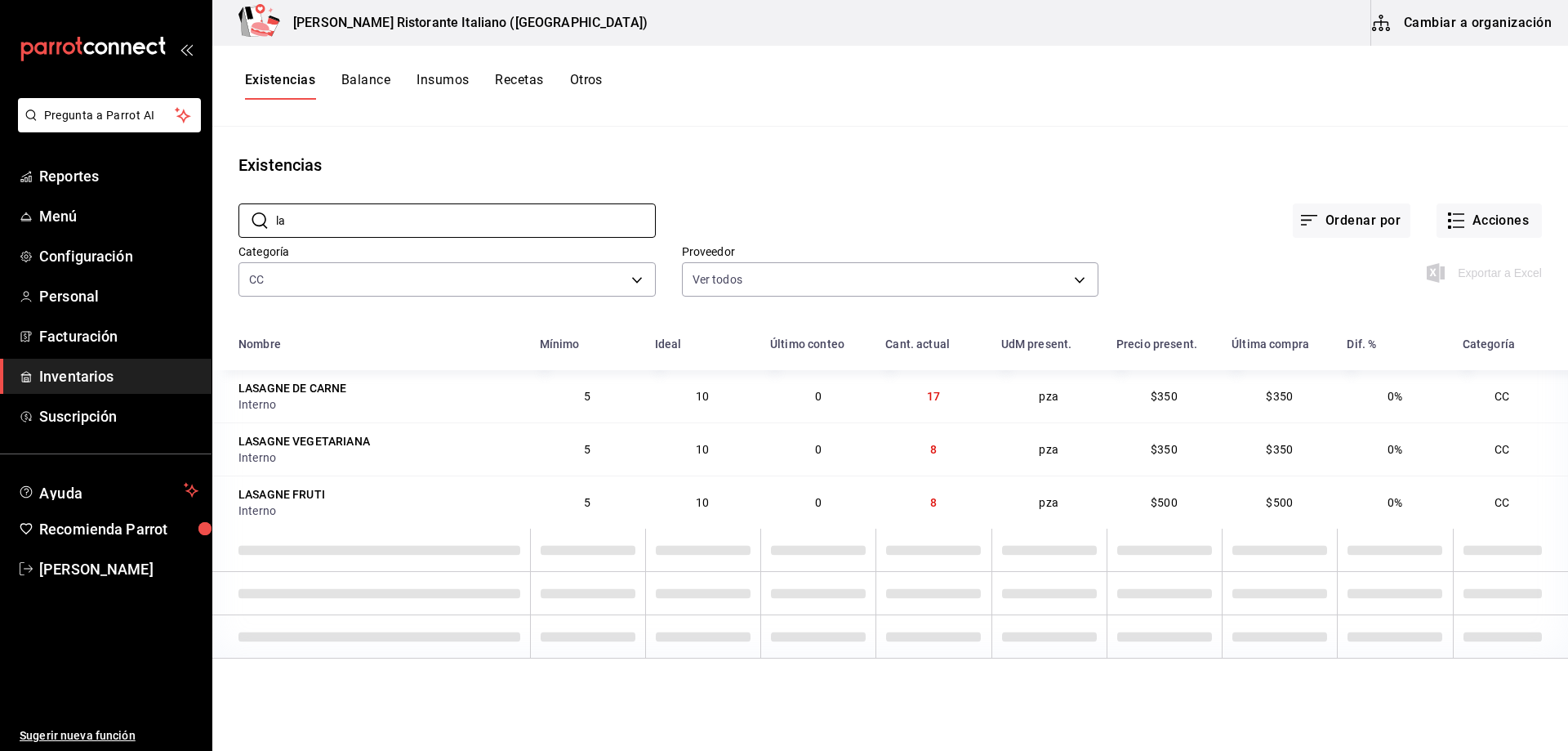
type input "l"
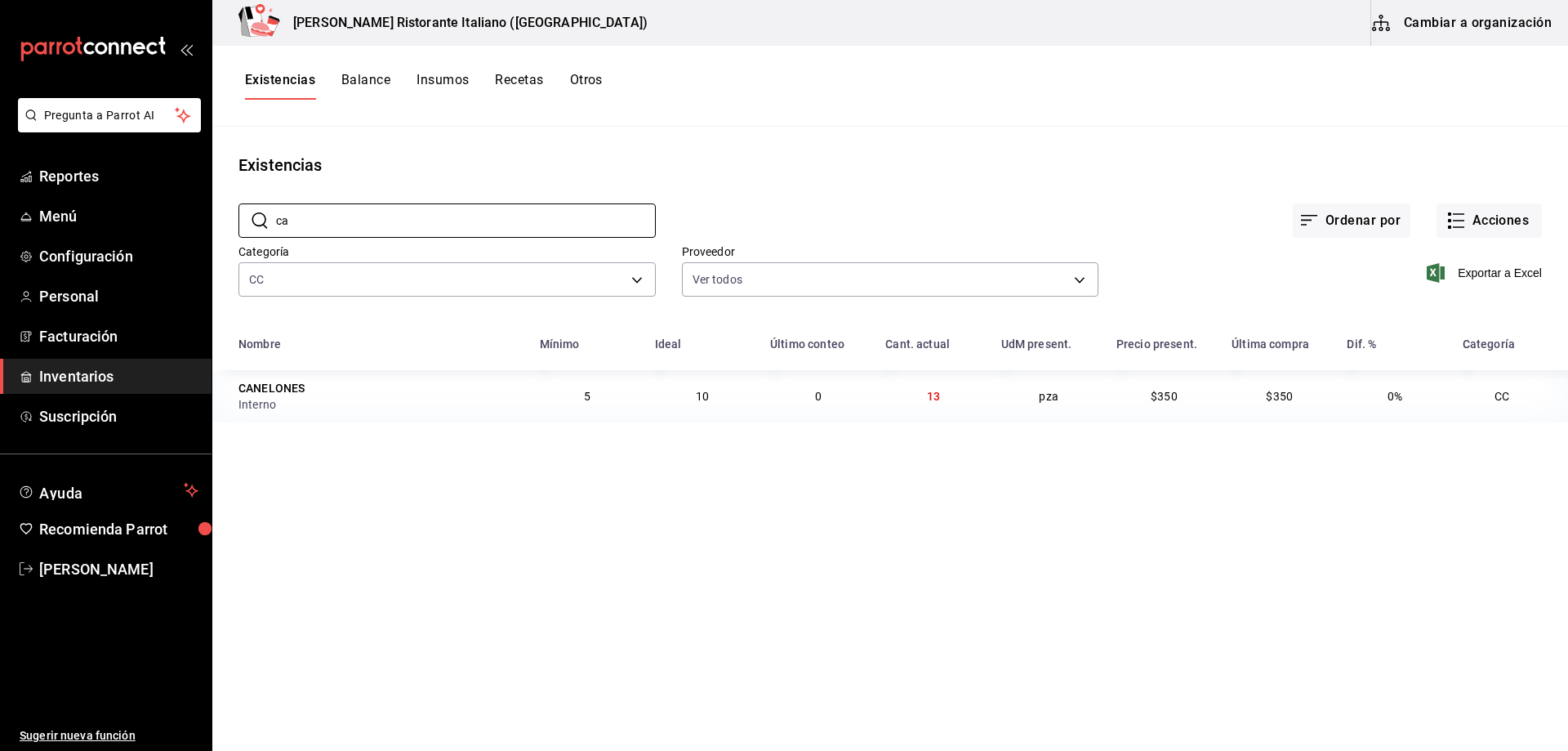
type input "c"
type input "ravio"
click at [593, 275] on body "Pregunta a Parrot AI Reportes Menú Configuración Personal Facturación Inventari…" at bounding box center [784, 370] width 1568 height 739
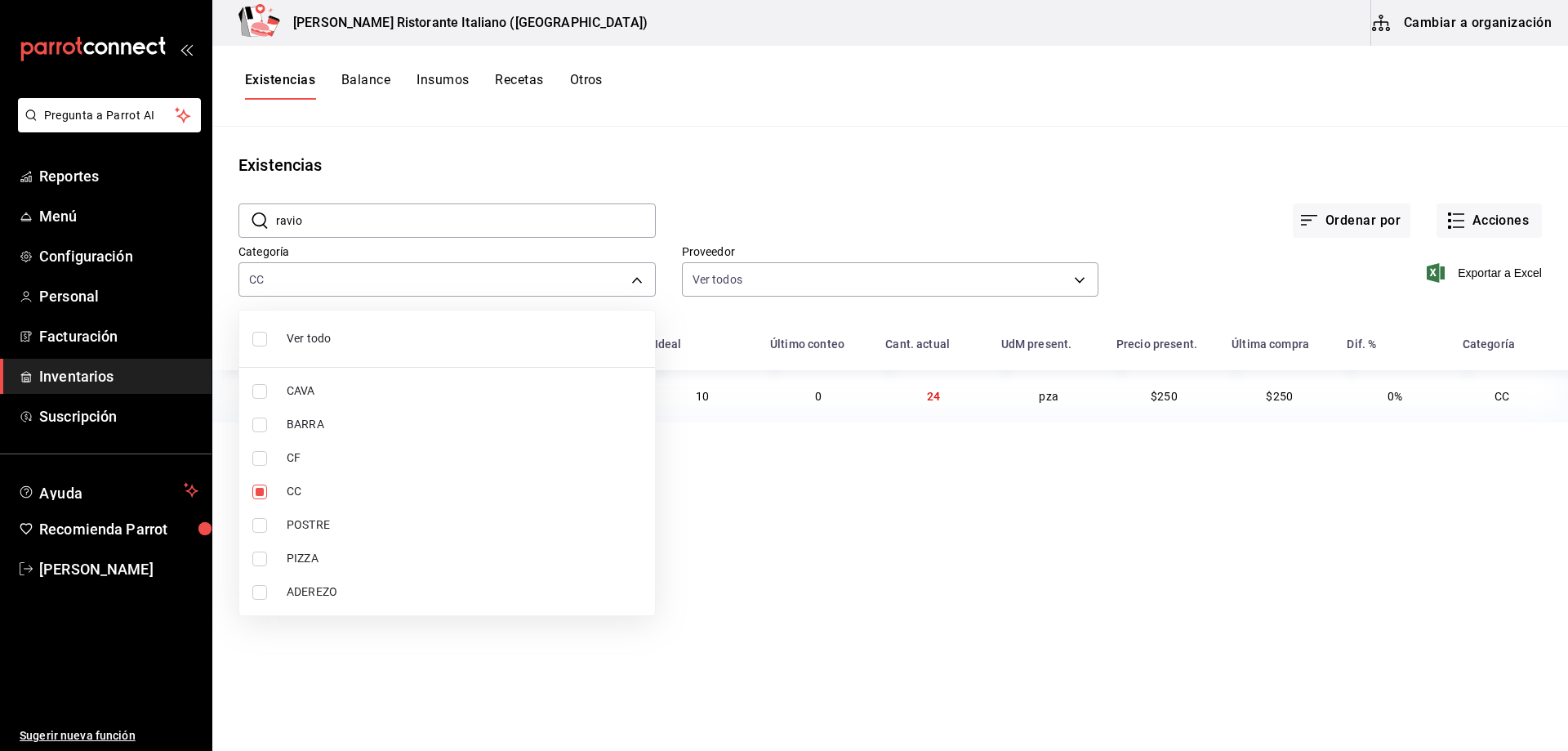
click at [320, 426] on span "BARRA" at bounding box center [465, 424] width 355 height 17
type input "59c67123-cf5c-4485-8680-f35075957686,e73509e5-2594-4467-97f6-0b1d389f9514"
checkbox input "true"
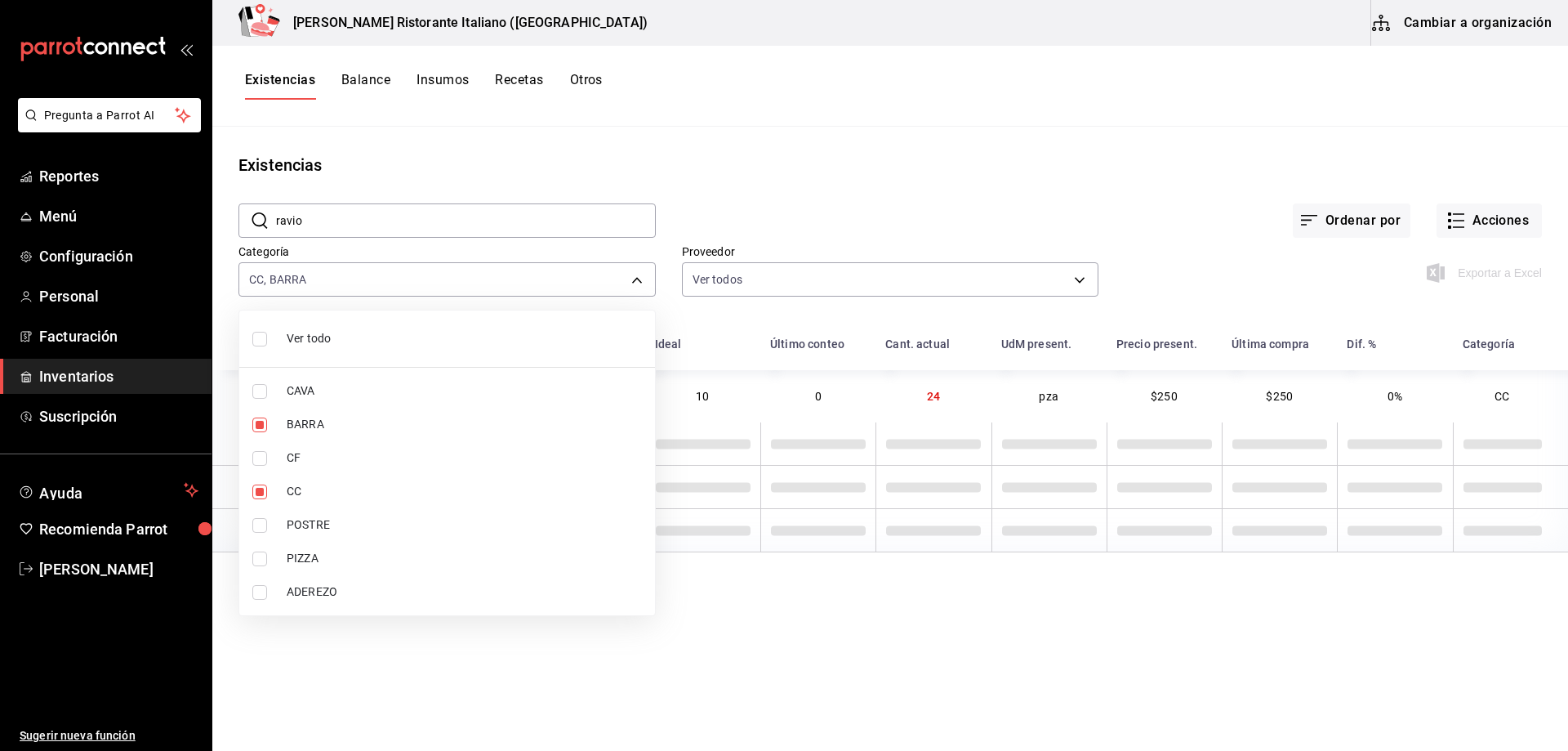
click at [260, 494] on input "checkbox" at bounding box center [259, 491] width 14 height 14
checkbox input "false"
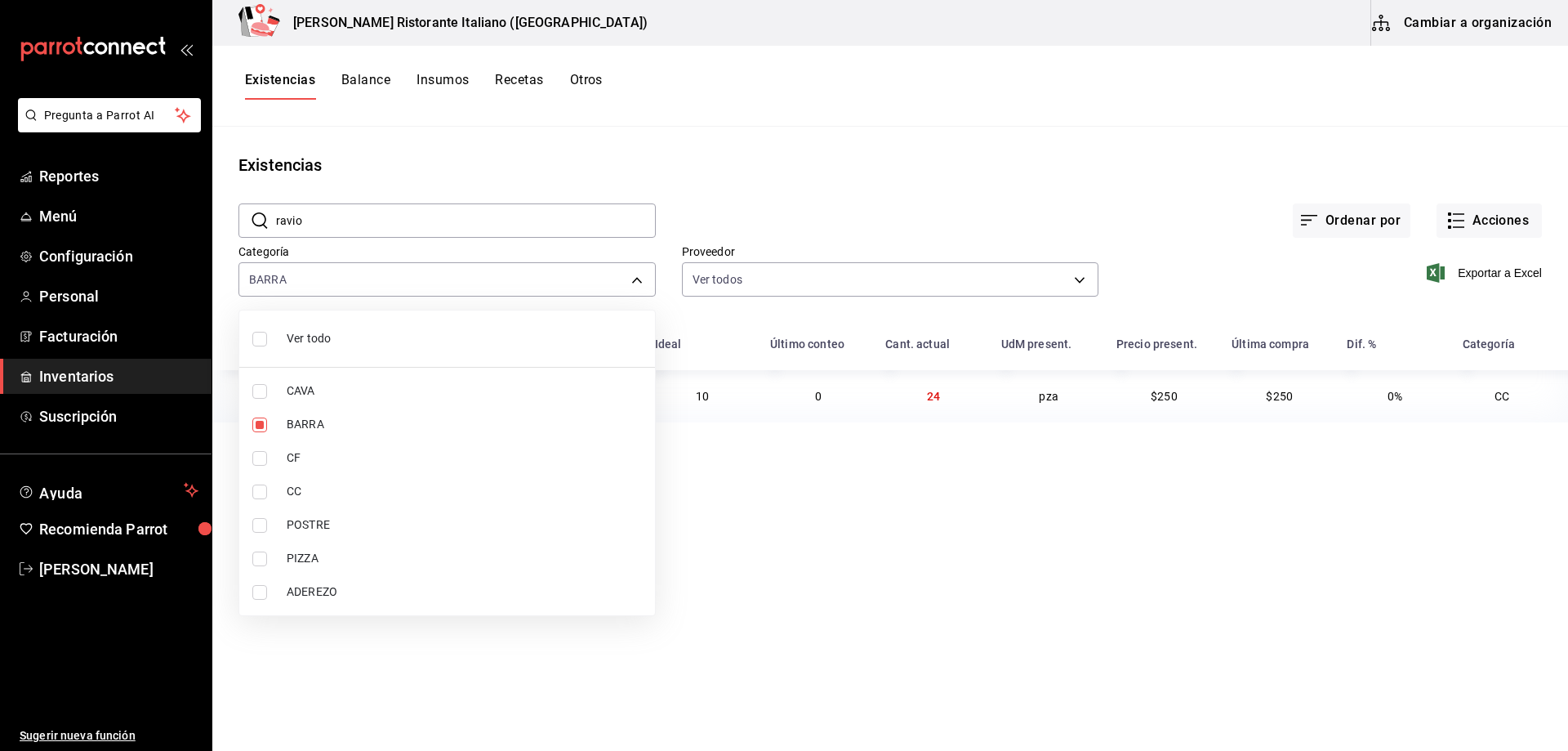
type input "e73509e5-2594-4467-97f6-0b1d389f9514"
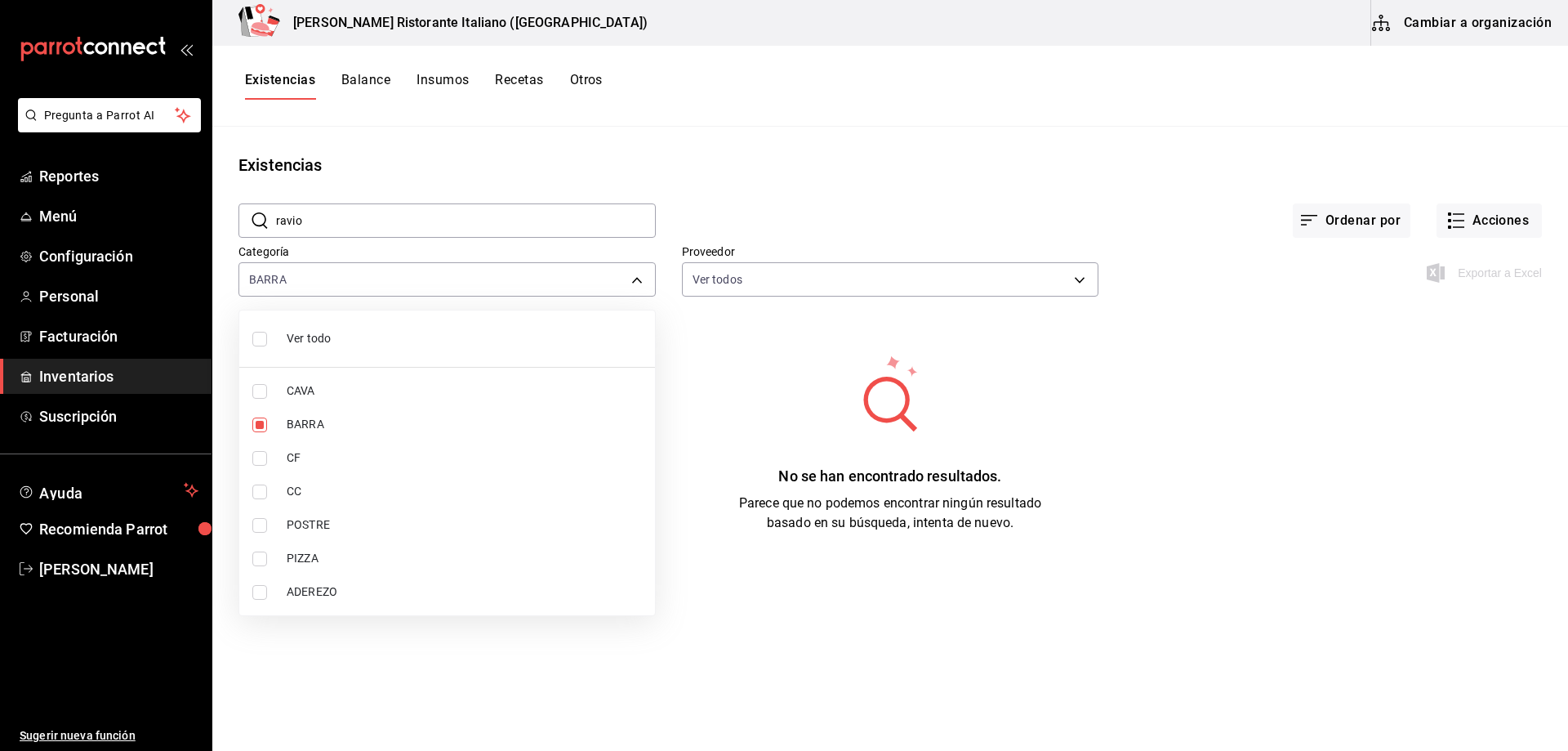
click at [922, 194] on div at bounding box center [784, 376] width 1568 height 751
click at [599, 225] on input "ravio" at bounding box center [467, 221] width 380 height 33
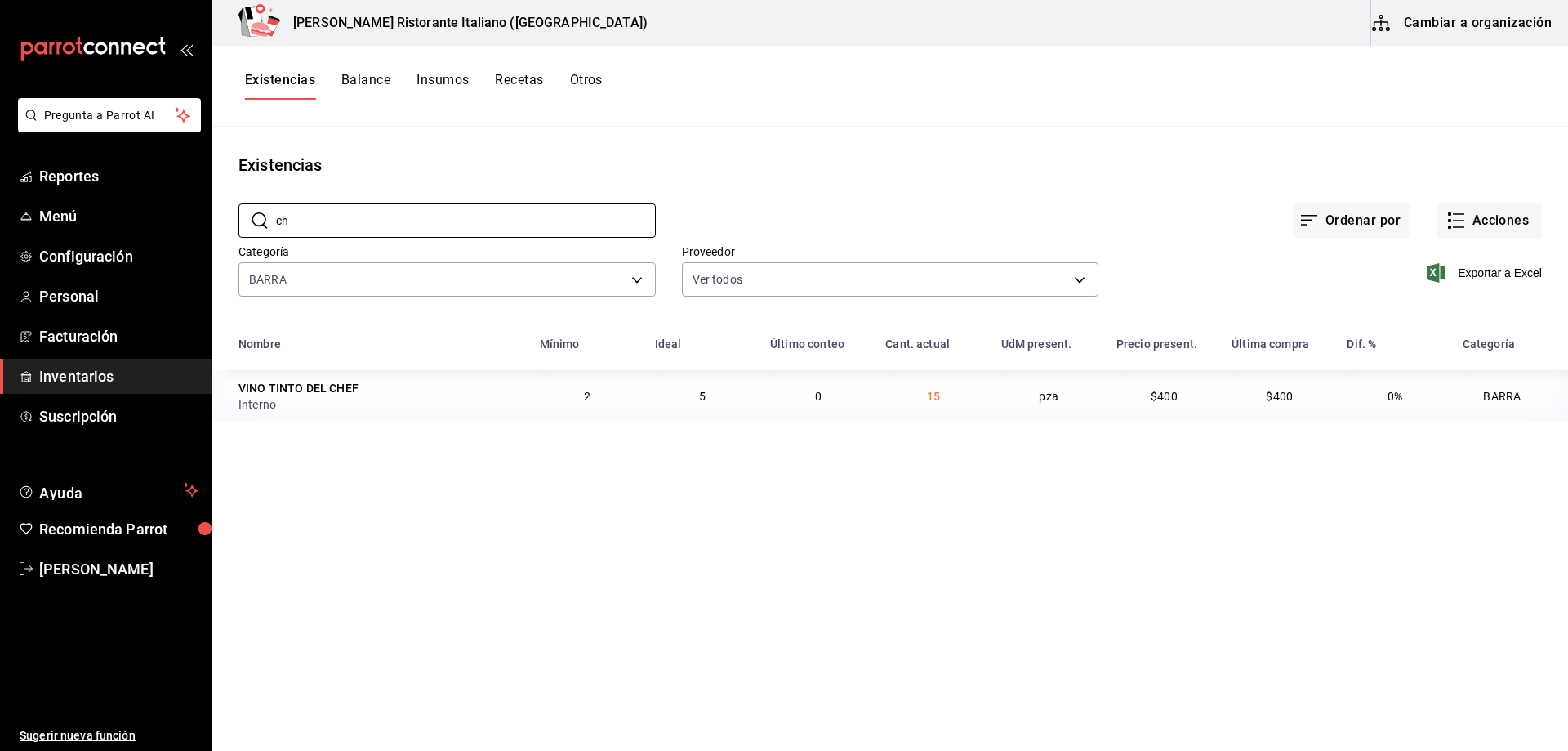
type input "c"
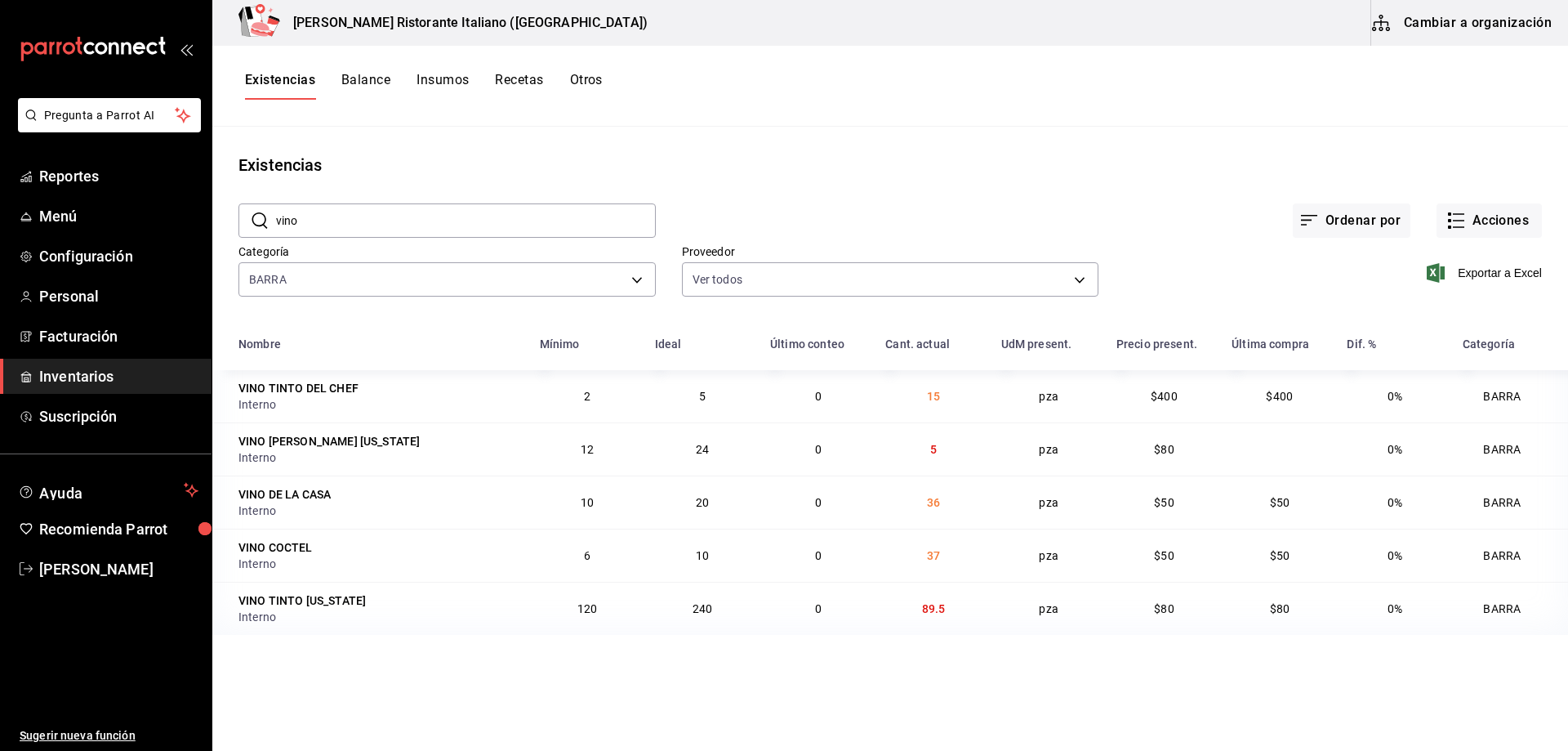
click at [724, 200] on div "Ordenar por Acciones" at bounding box center [1098, 207] width 886 height 61
click at [401, 225] on input "vino" at bounding box center [467, 221] width 380 height 33
type input "v"
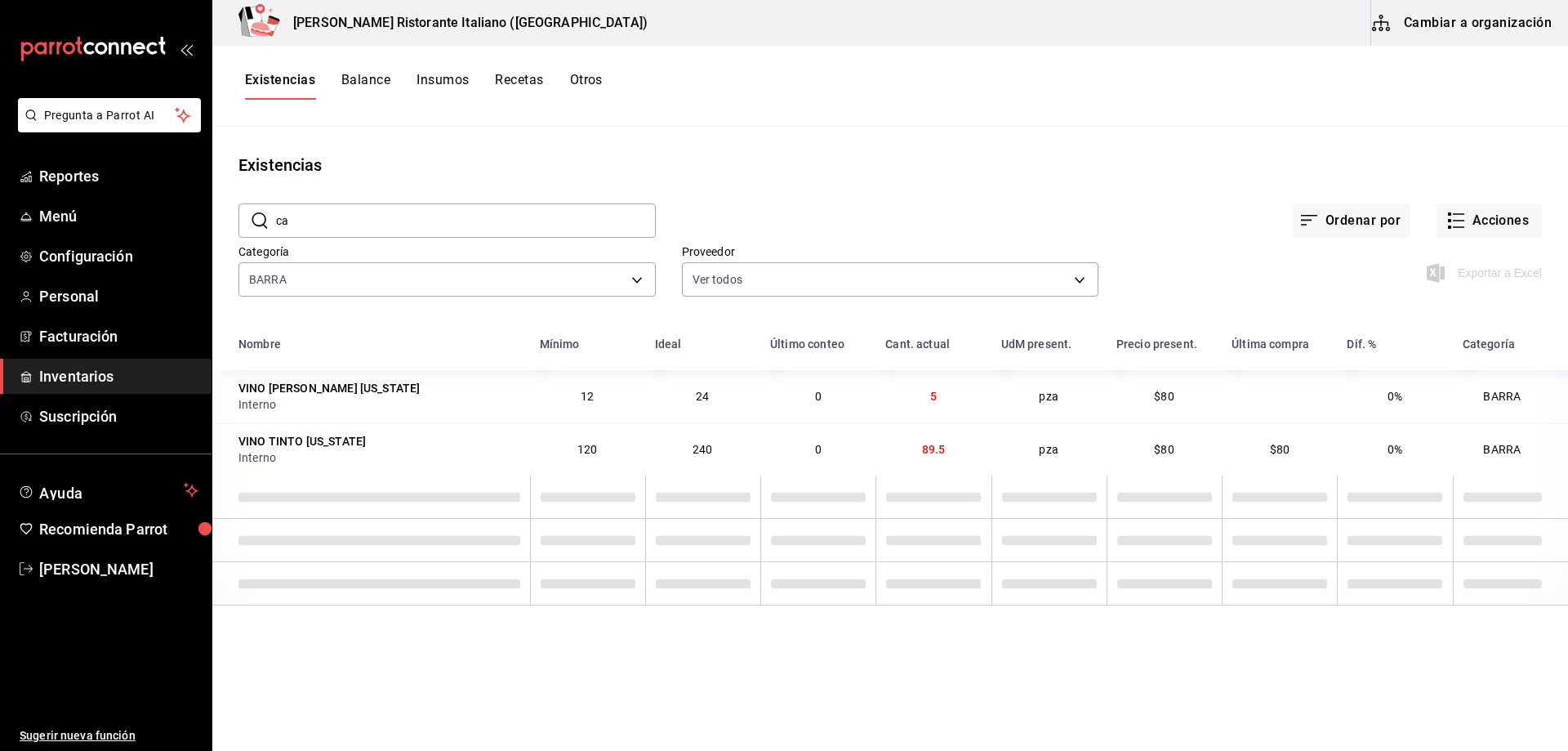
type input "c"
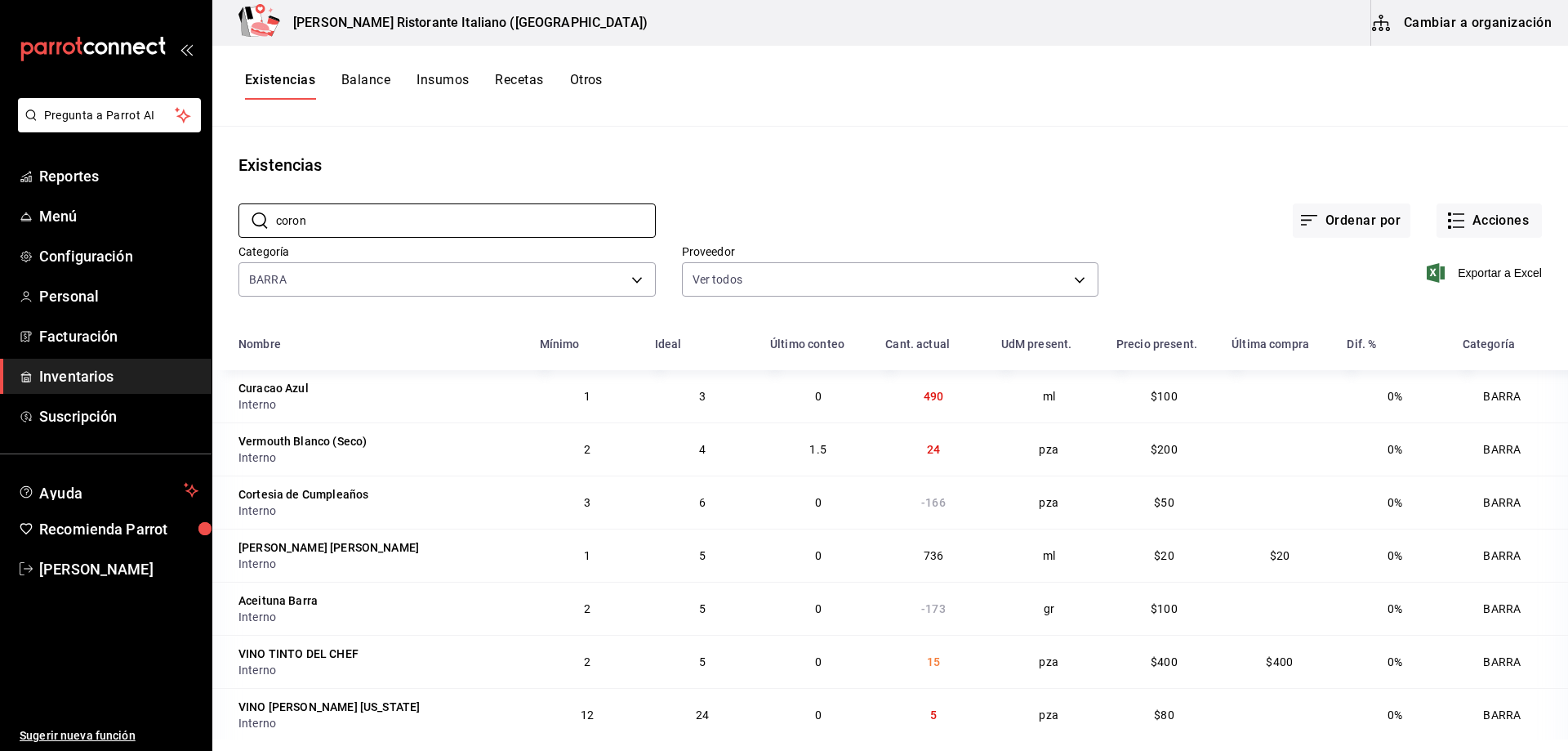
click at [684, 171] on div "Existencias" at bounding box center [890, 165] width 1356 height 25
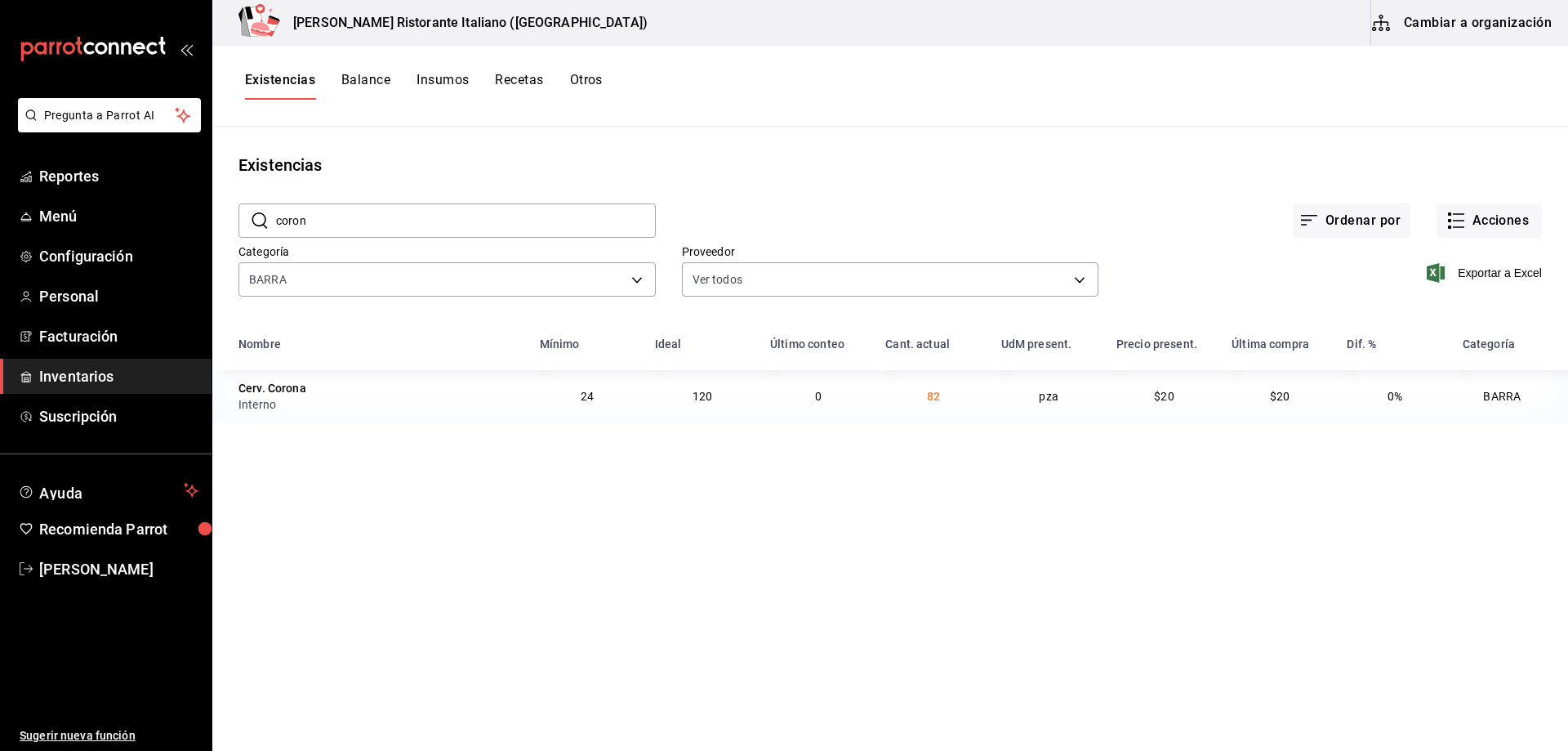
click at [580, 208] on input "coron" at bounding box center [467, 221] width 380 height 33
type input "c"
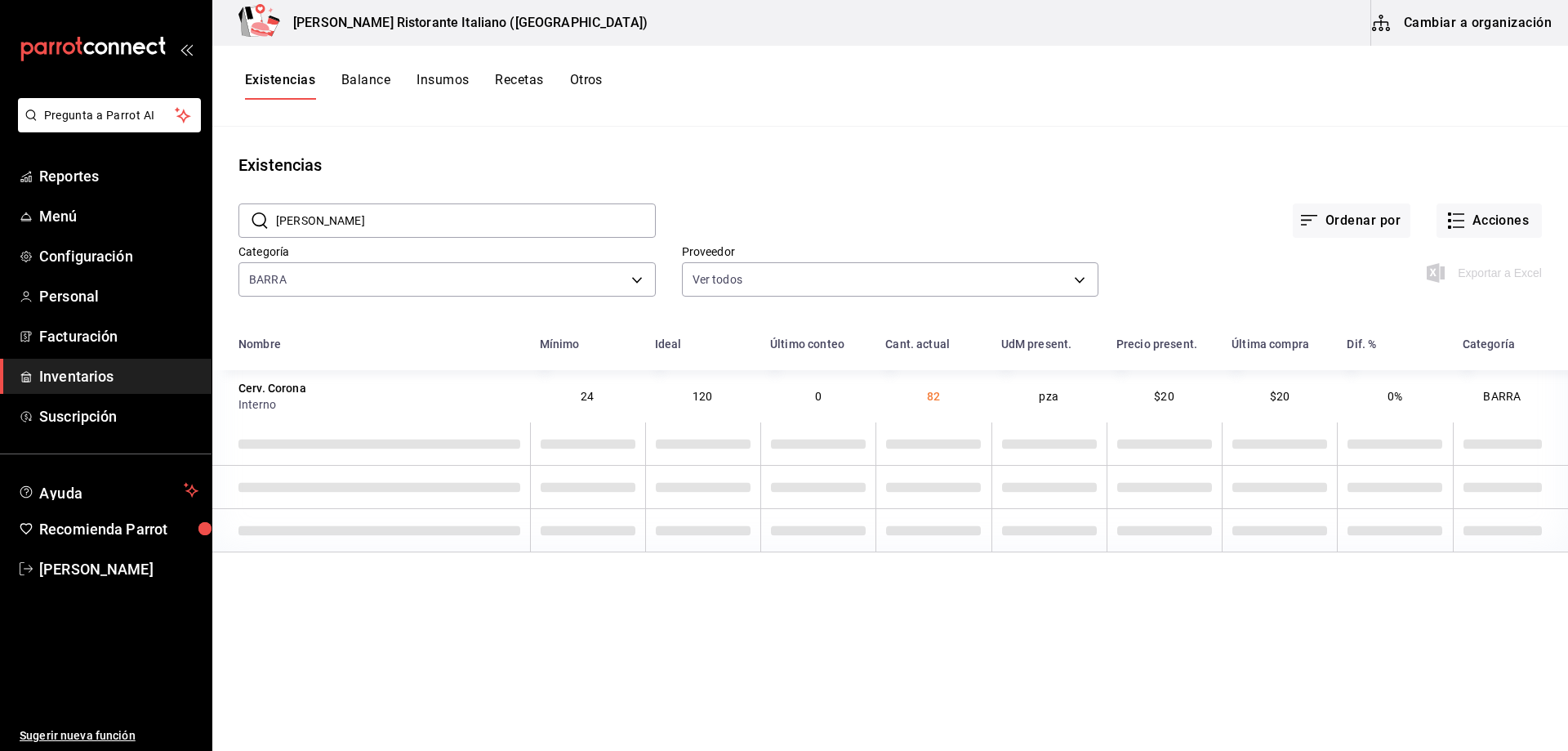
type input "[PERSON_NAME]"
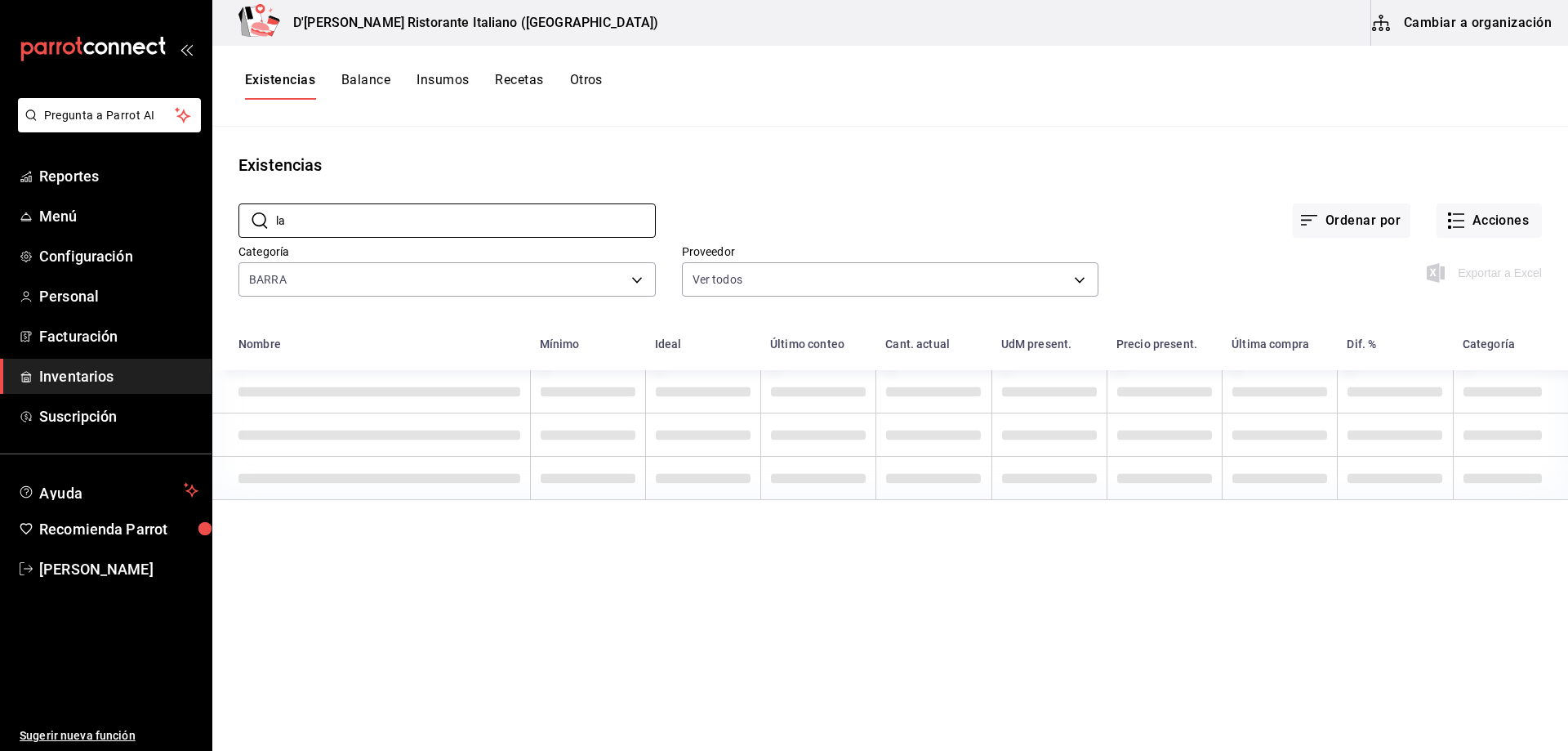
type input "l"
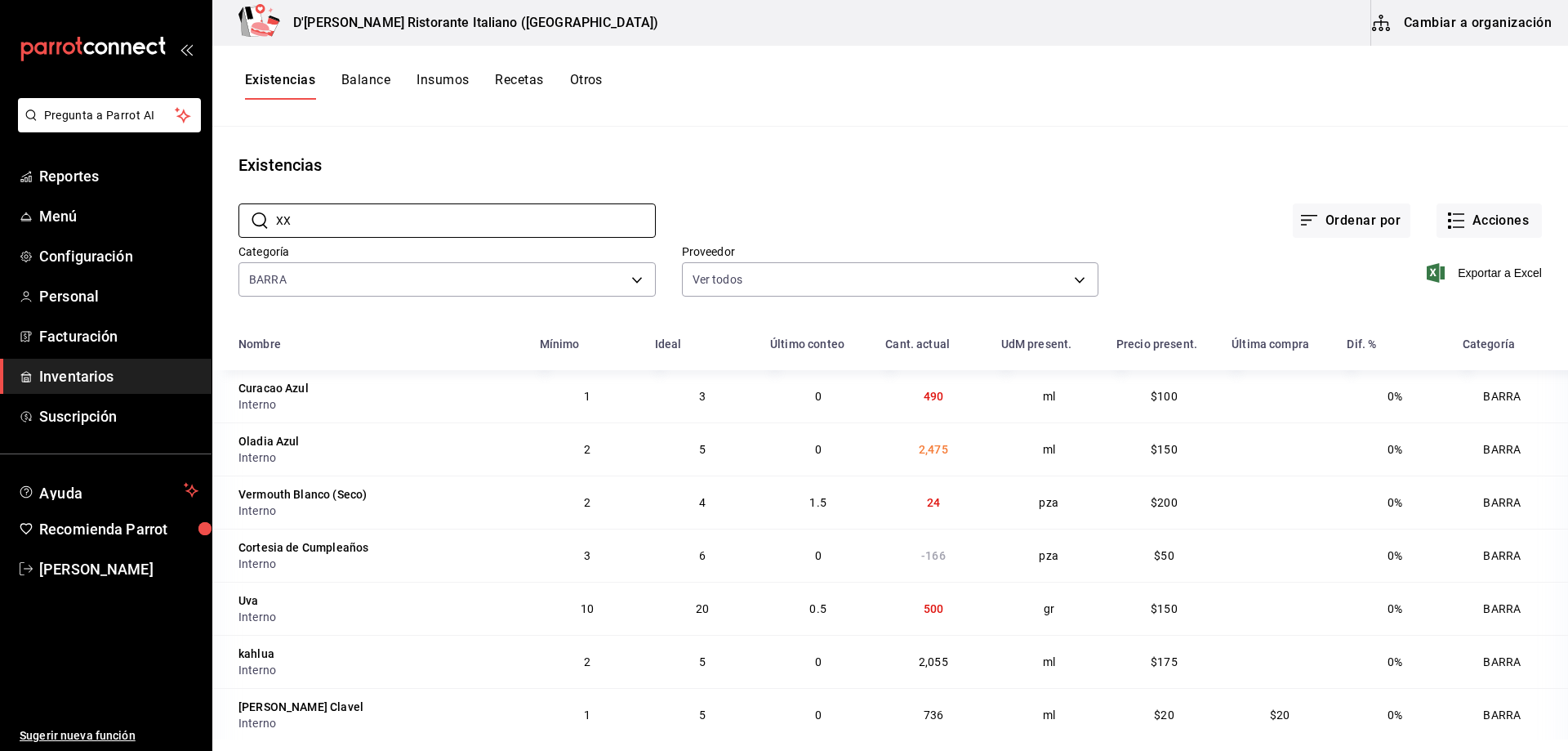
click at [580, 208] on input "XX" at bounding box center [467, 221] width 380 height 33
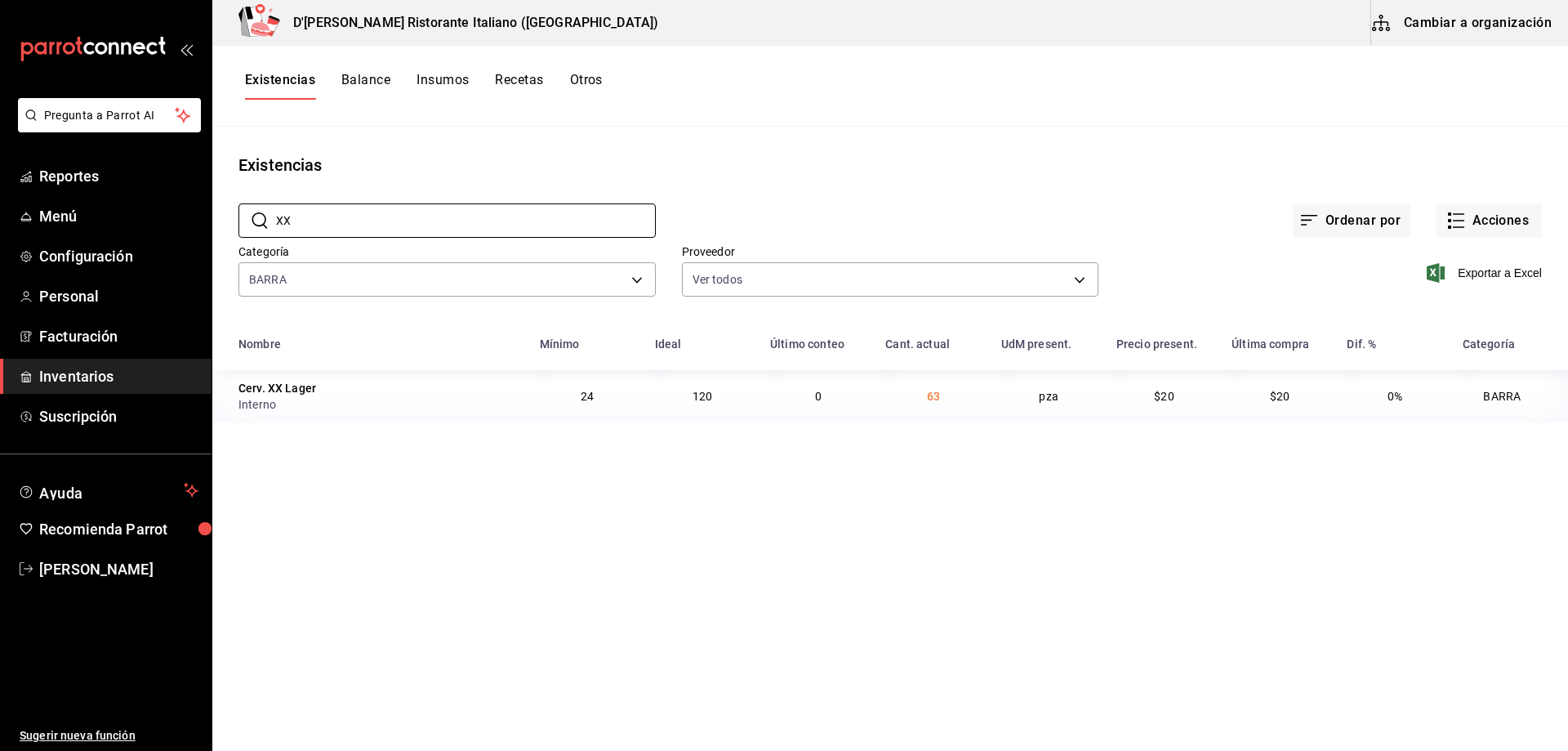
click at [580, 208] on input "XX" at bounding box center [467, 221] width 380 height 33
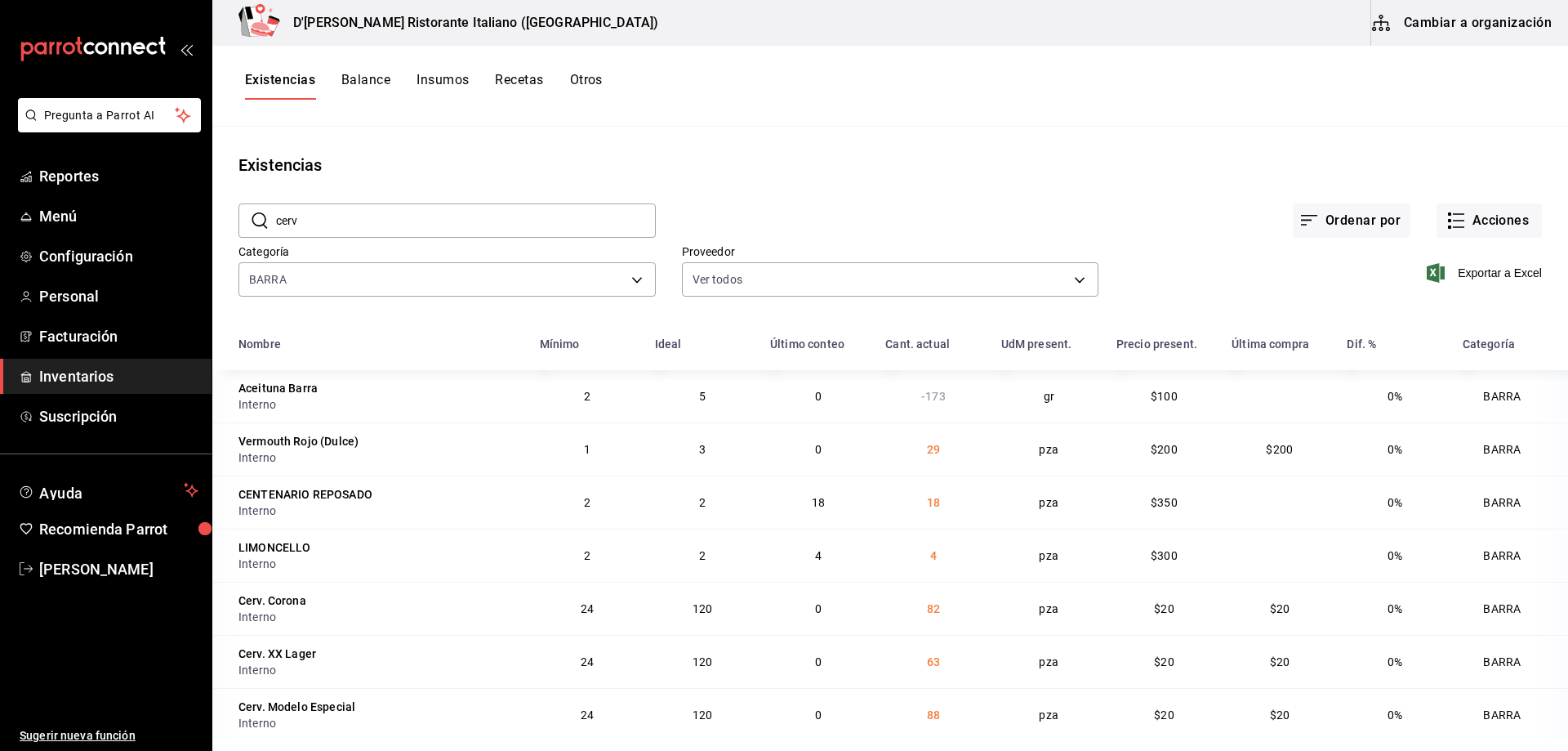
click at [663, 210] on div "Ordenar por Acciones" at bounding box center [1098, 207] width 886 height 61
click at [465, 208] on input "cerv" at bounding box center [467, 221] width 380 height 33
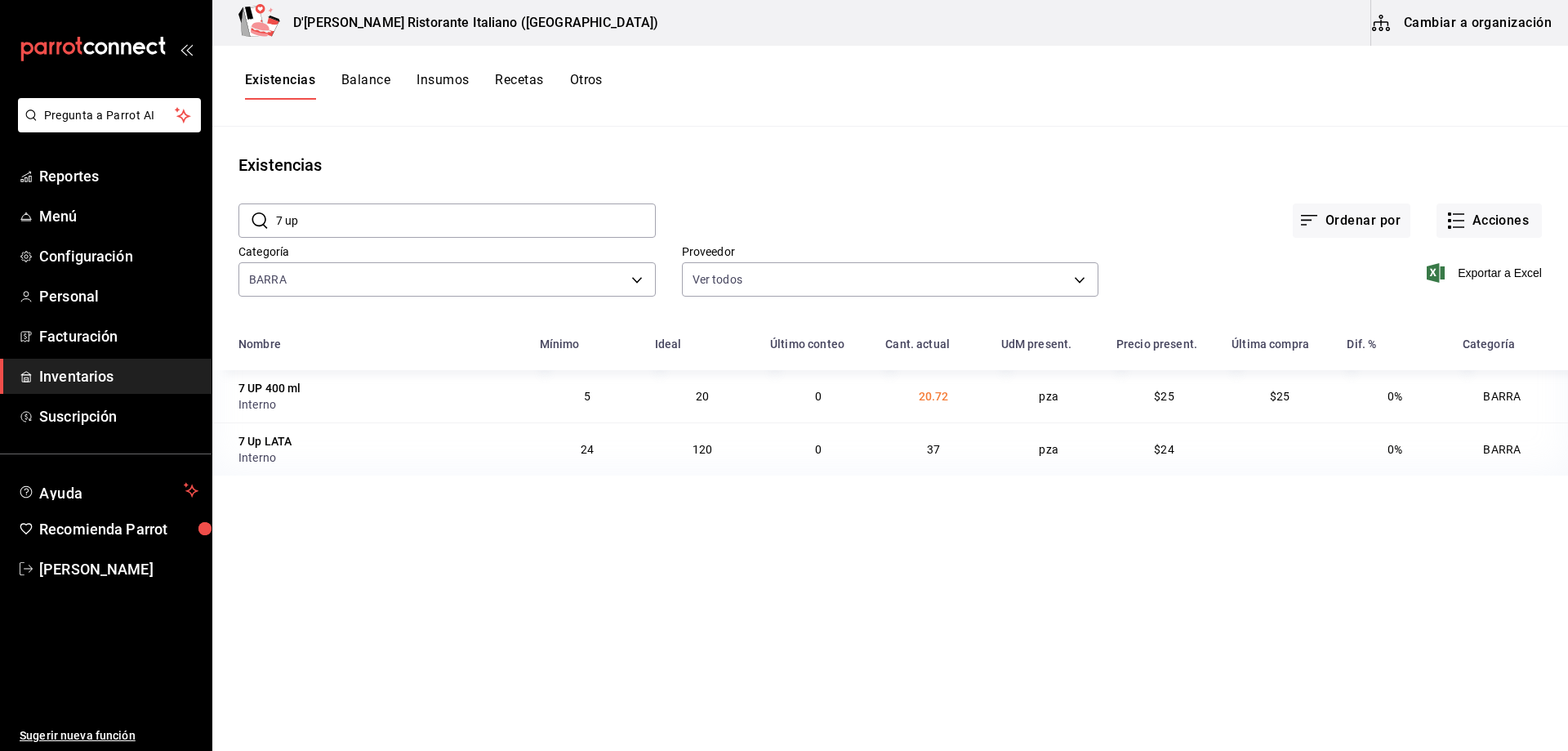
click at [448, 220] on input "7 up" at bounding box center [467, 221] width 380 height 33
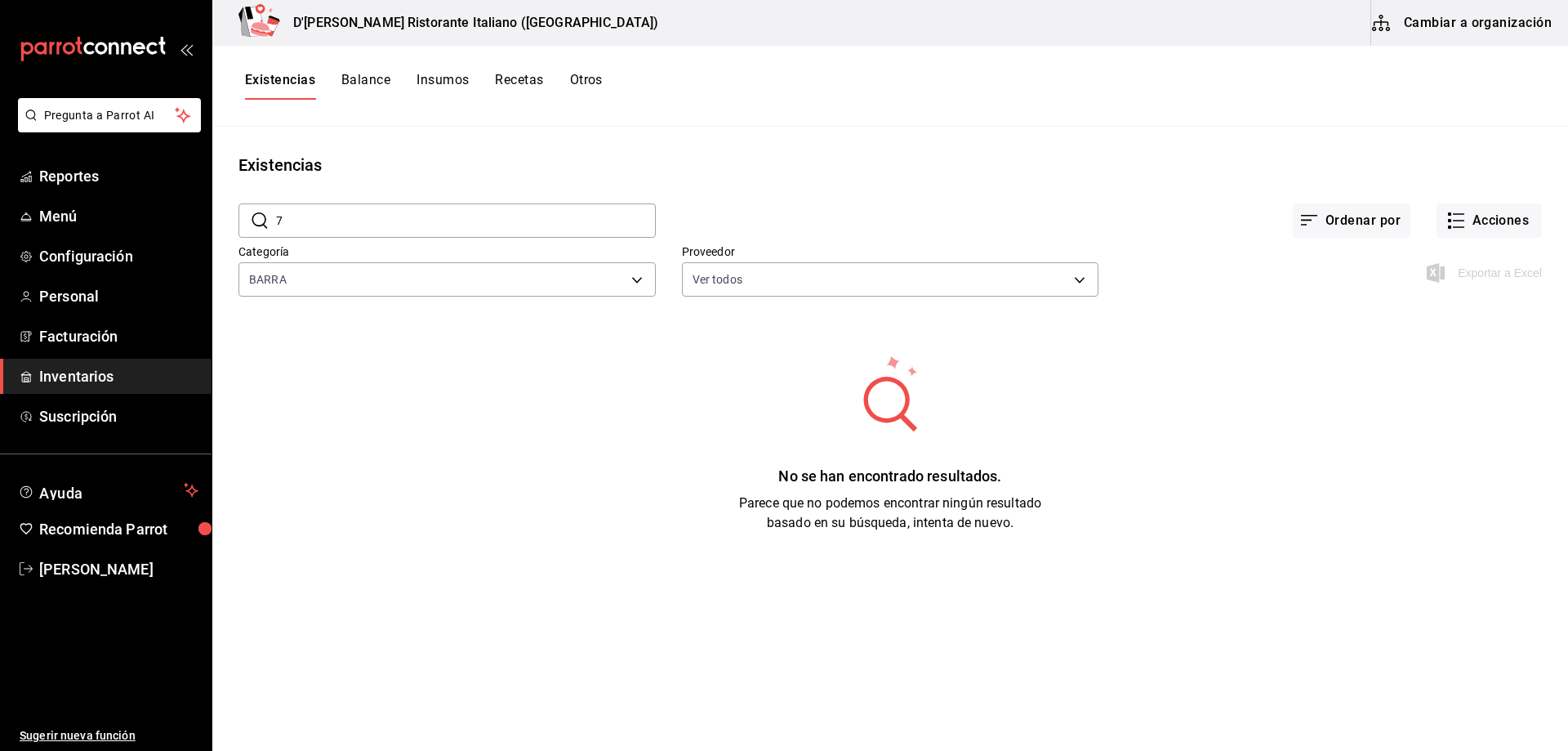
type input "7"
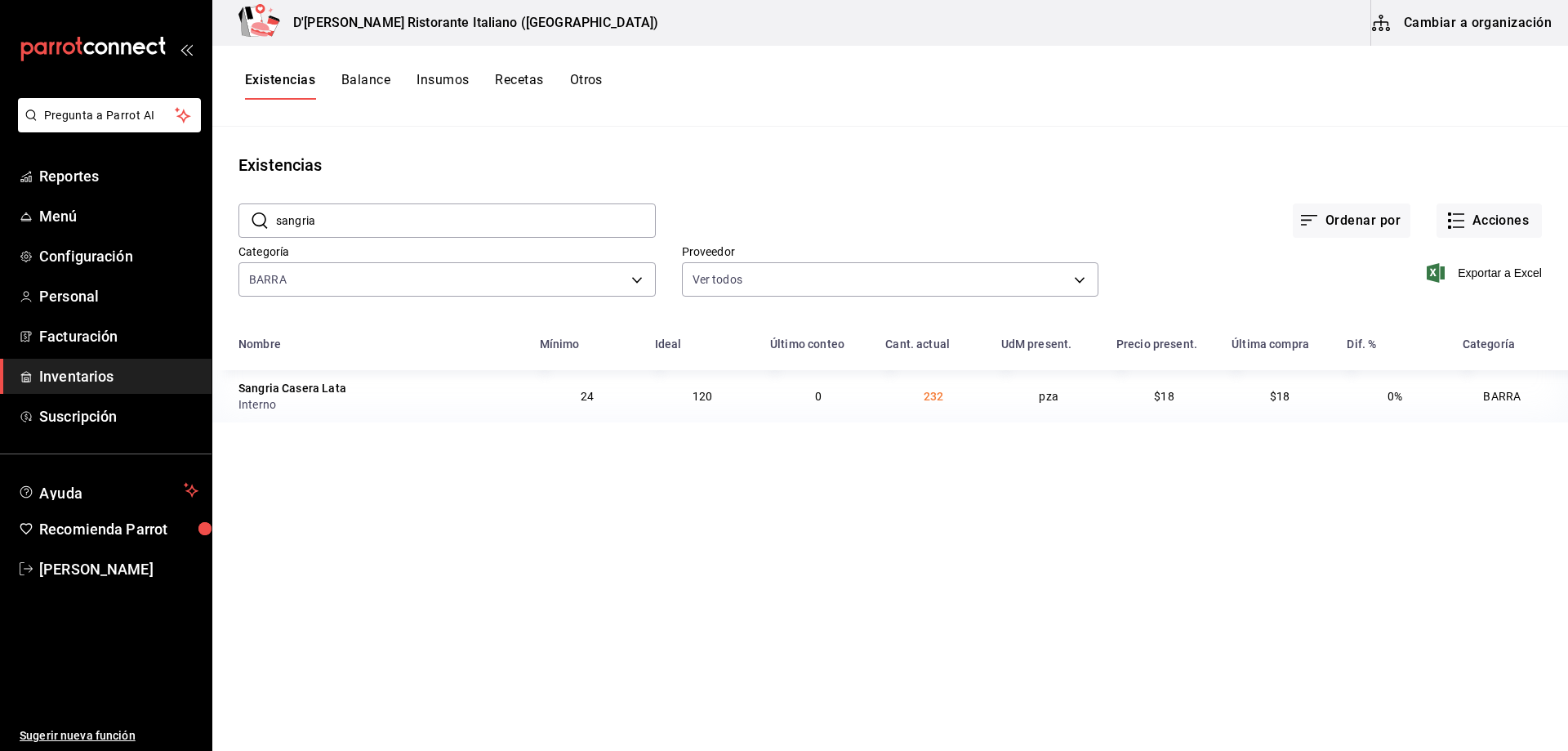
click at [395, 216] on input "sangria" at bounding box center [467, 221] width 380 height 33
click at [395, 216] on input "kina" at bounding box center [467, 221] width 380 height 33
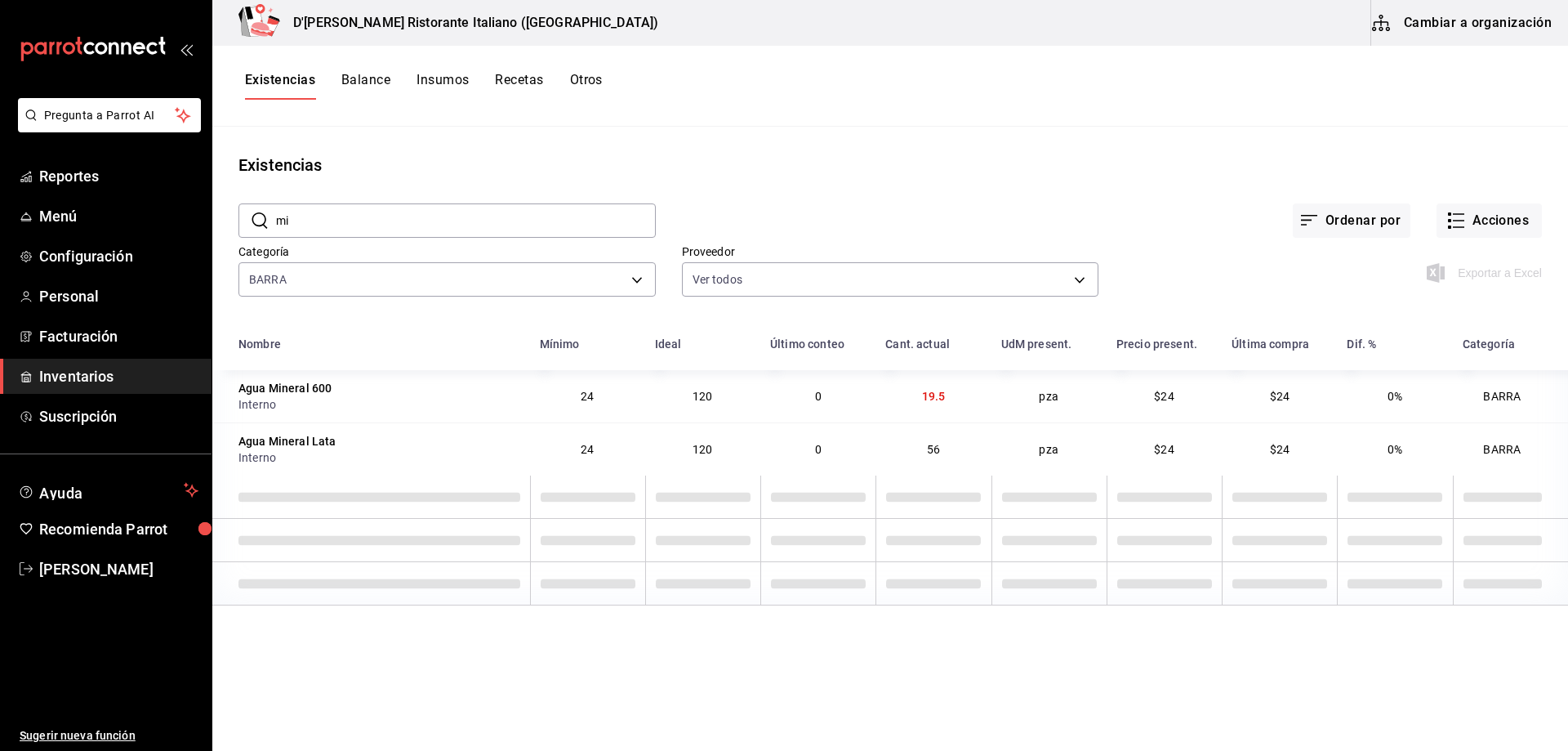
type input "m"
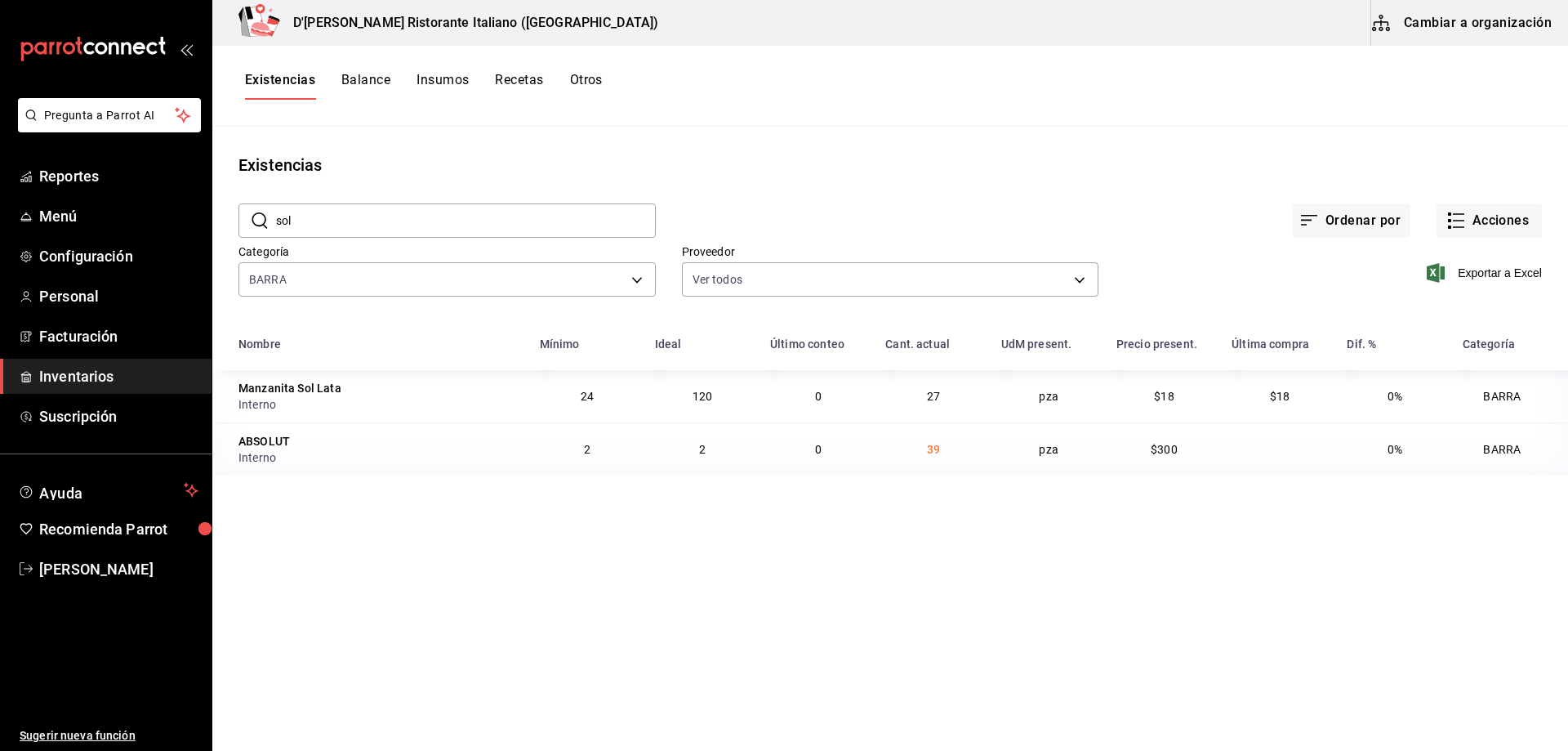
click at [383, 220] on input "sol" at bounding box center [467, 221] width 380 height 33
type input "s"
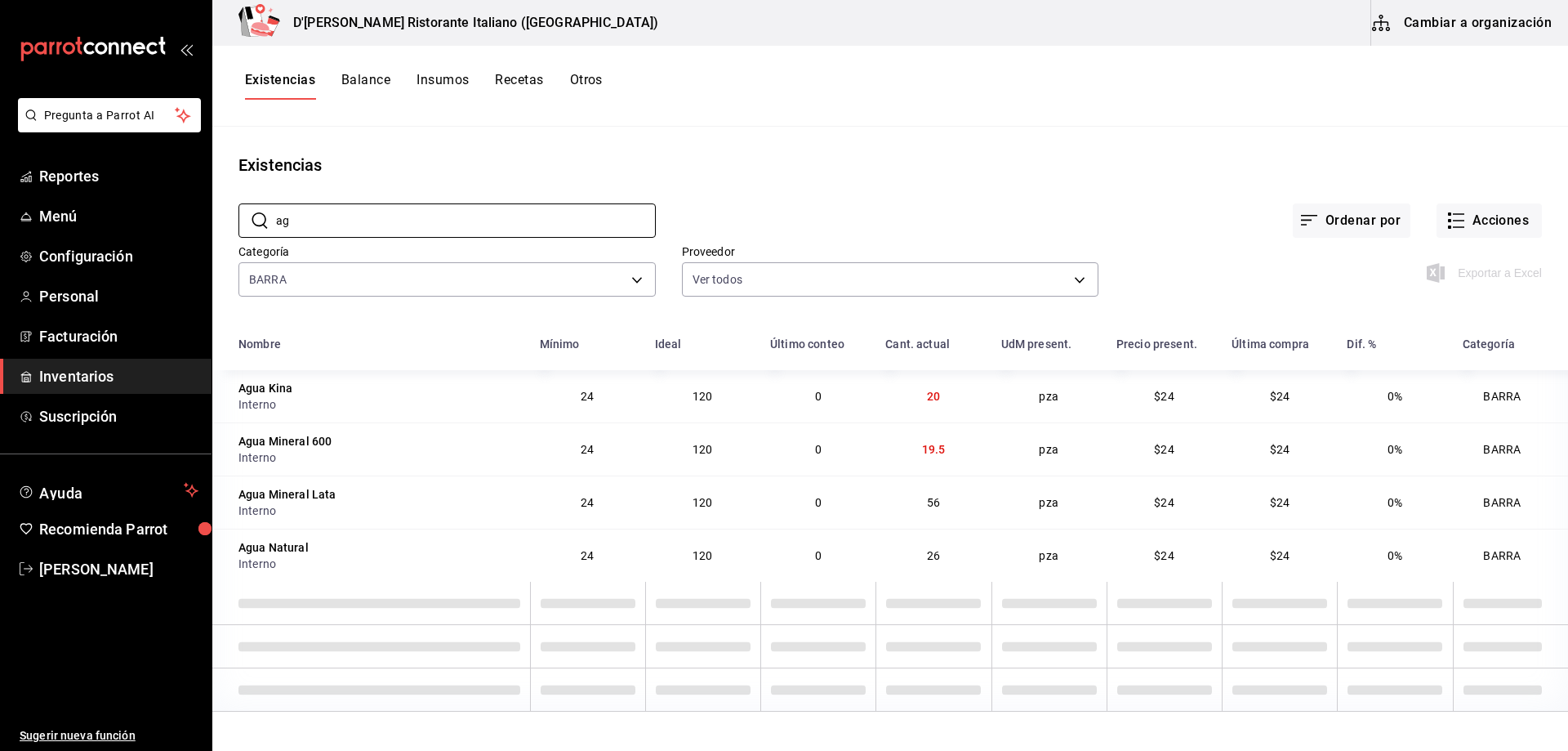
type input "a"
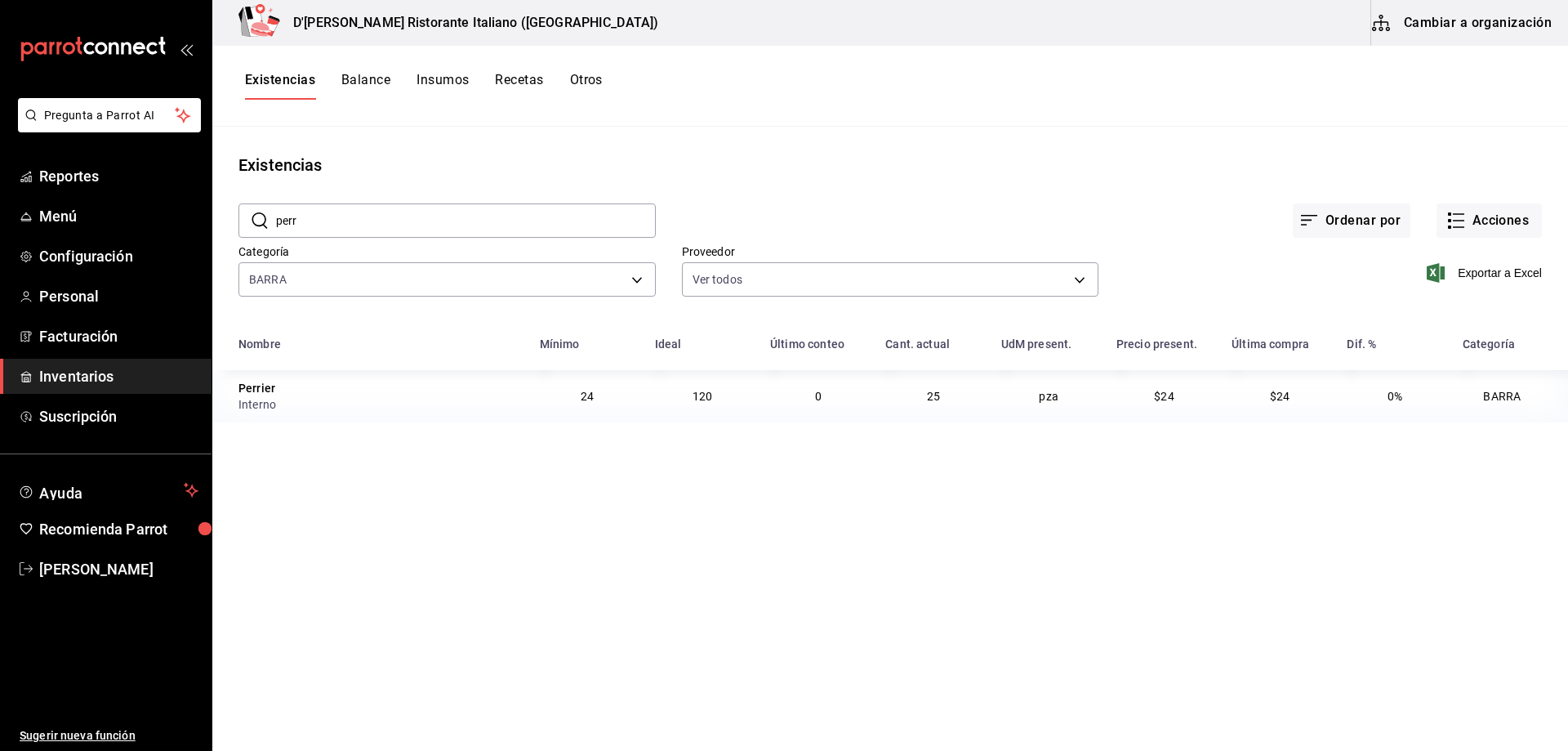
click at [331, 222] on input "perr" at bounding box center [467, 221] width 380 height 33
click at [331, 222] on input "squi" at bounding box center [467, 221] width 380 height 33
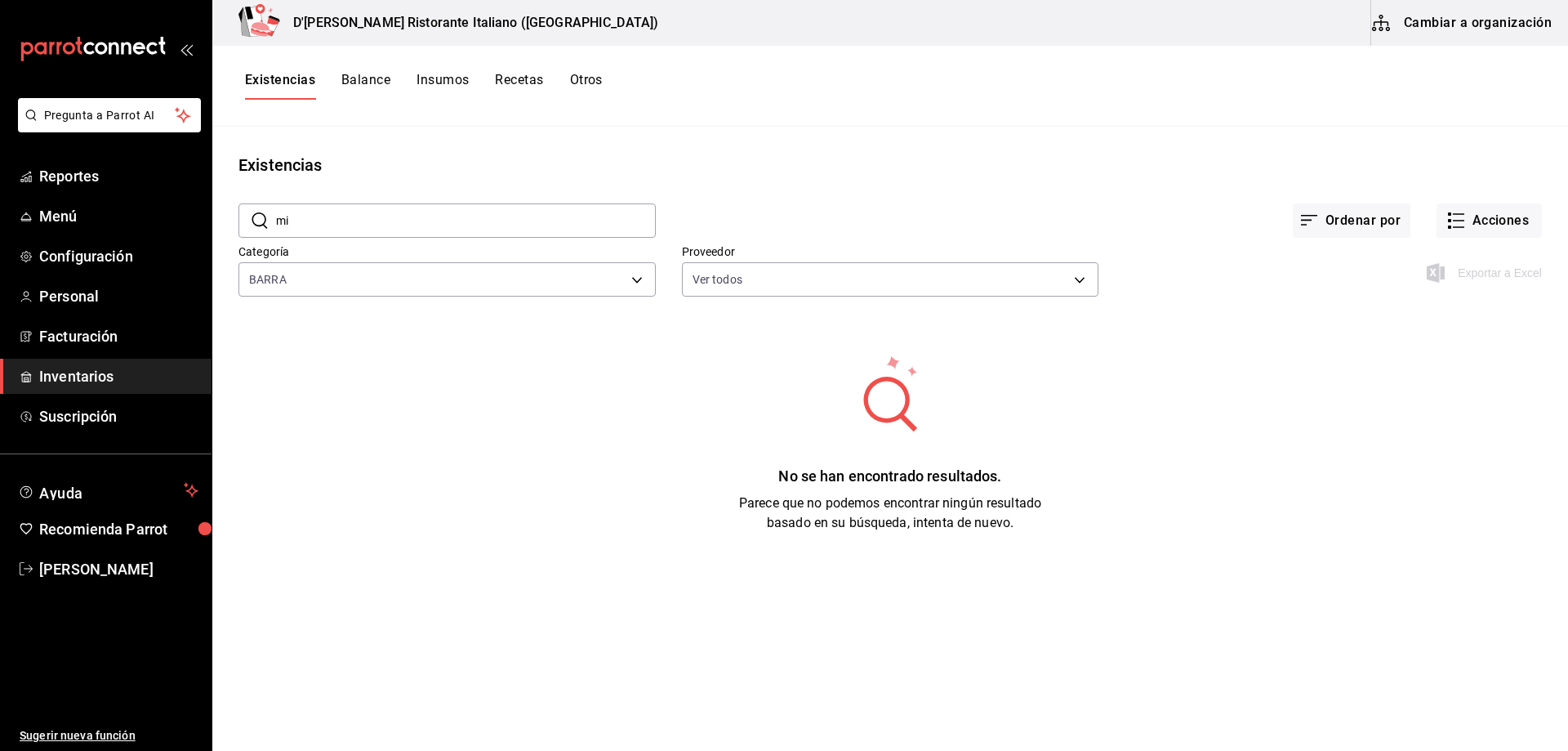
type input "m"
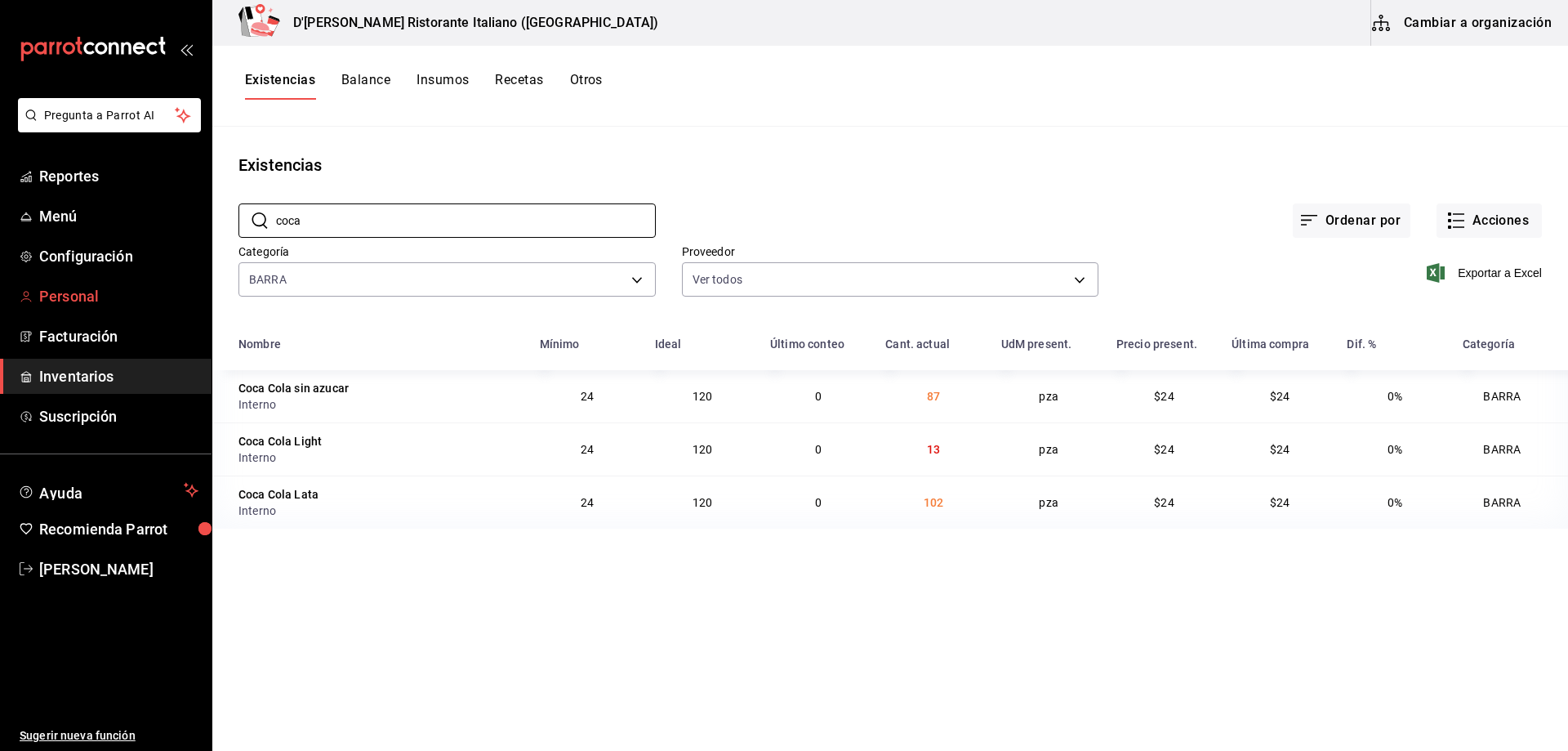
type input "coca"
click at [81, 293] on span "Personal" at bounding box center [119, 296] width 159 height 22
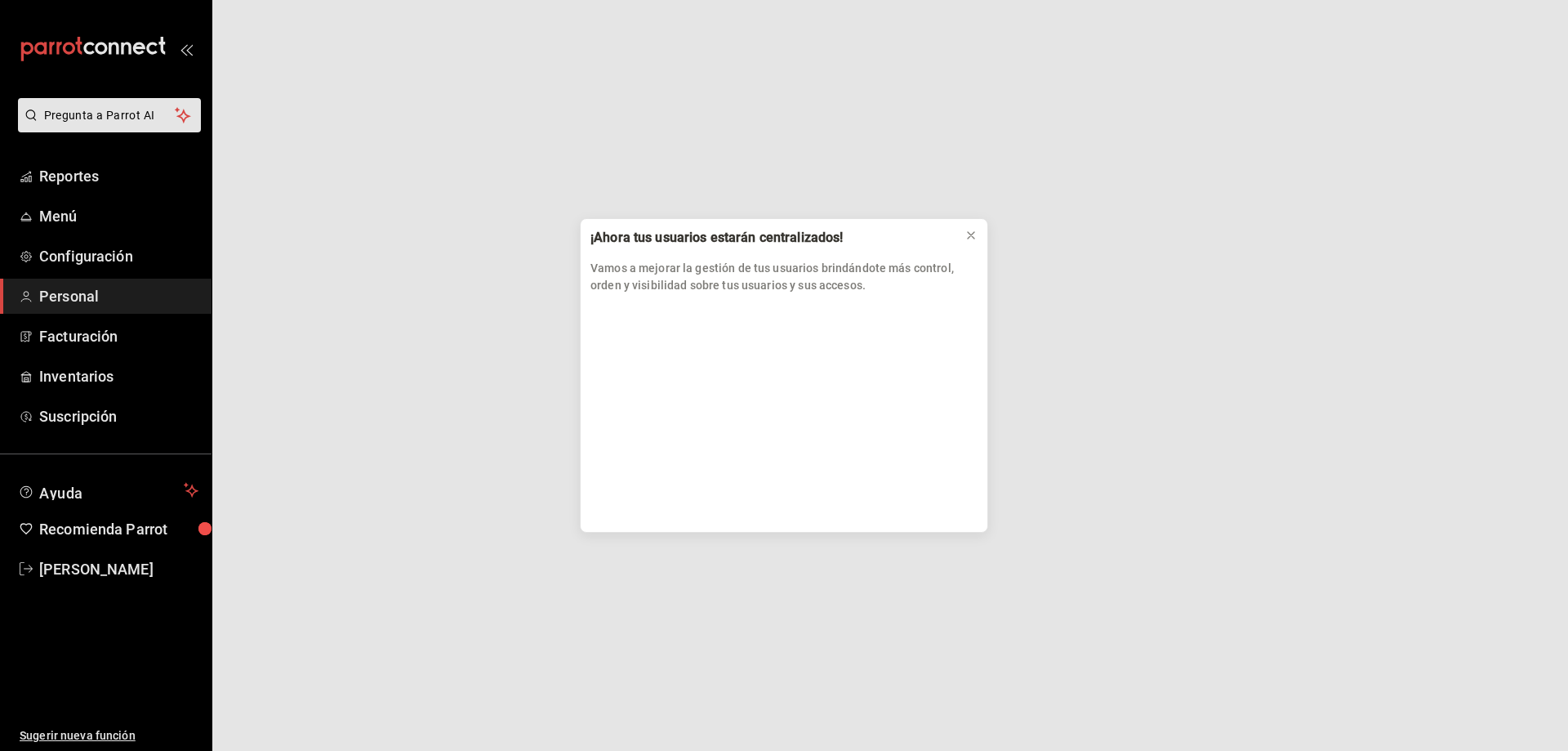
click at [67, 173] on div "¡Ahora tus usuarios estarán centralizados! Vamos a mejorar la gestión de tus us…" at bounding box center [784, 376] width 1568 height 751
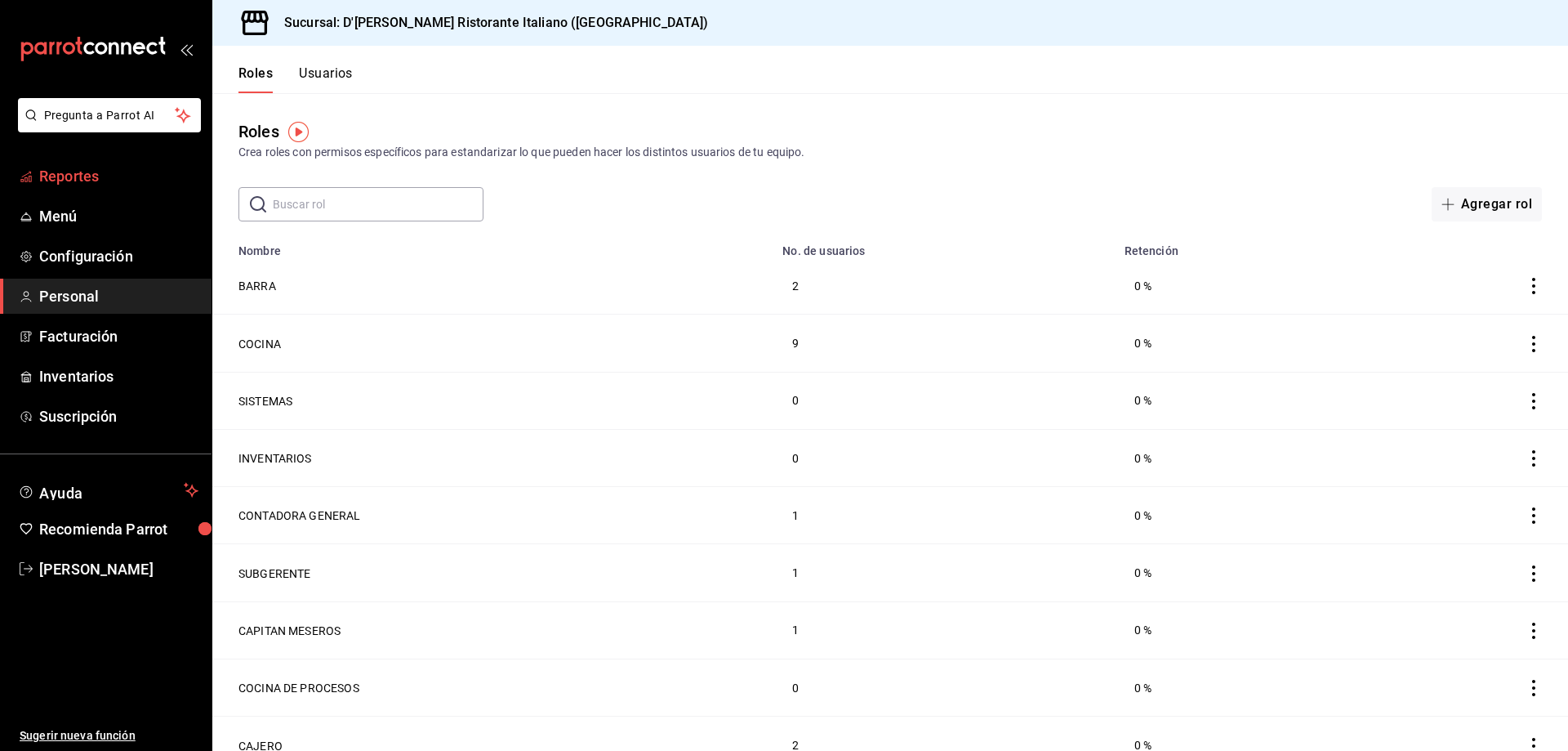
click at [90, 172] on span "Reportes" at bounding box center [119, 176] width 159 height 22
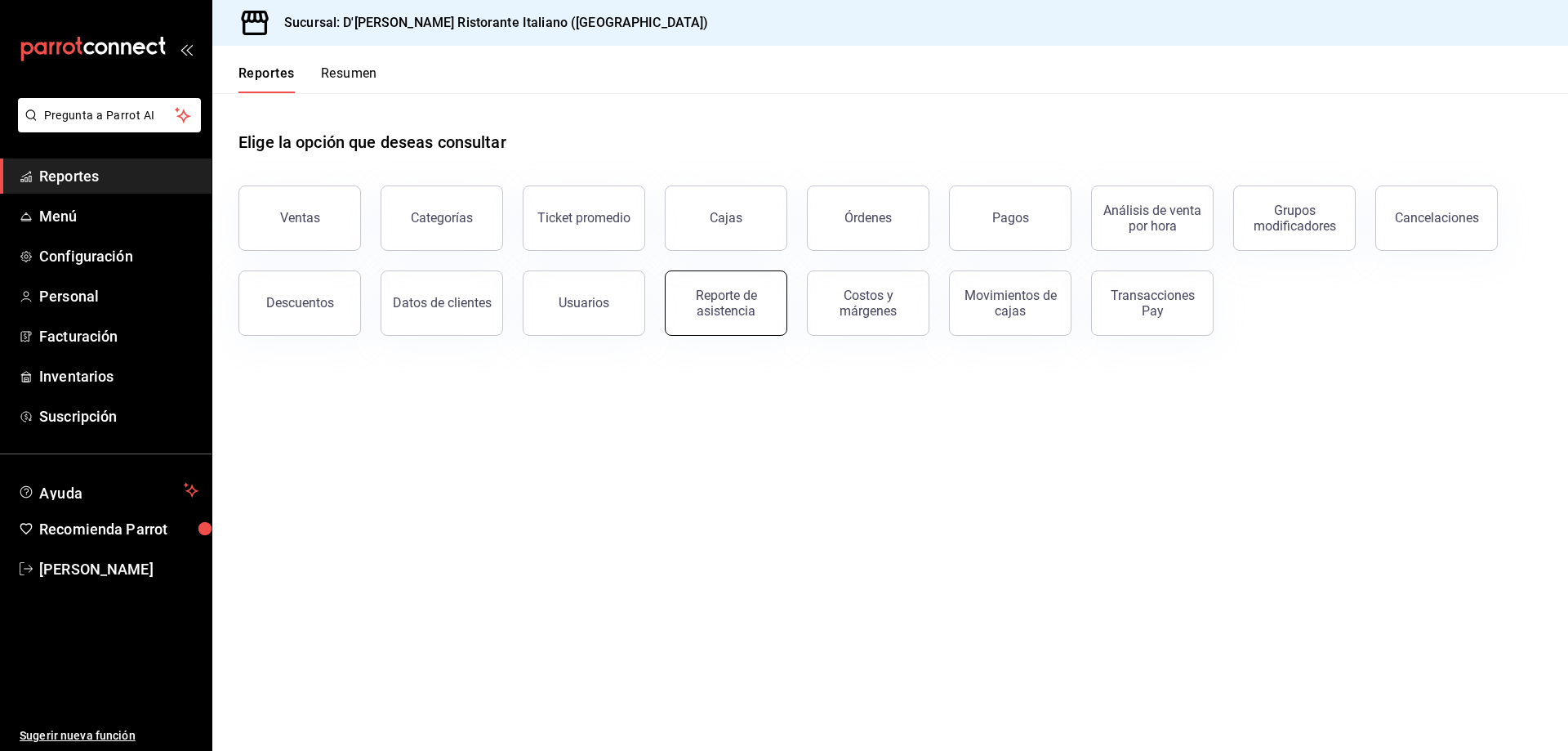
click at [703, 303] on div "Reporte de asistencia" at bounding box center [725, 303] width 101 height 31
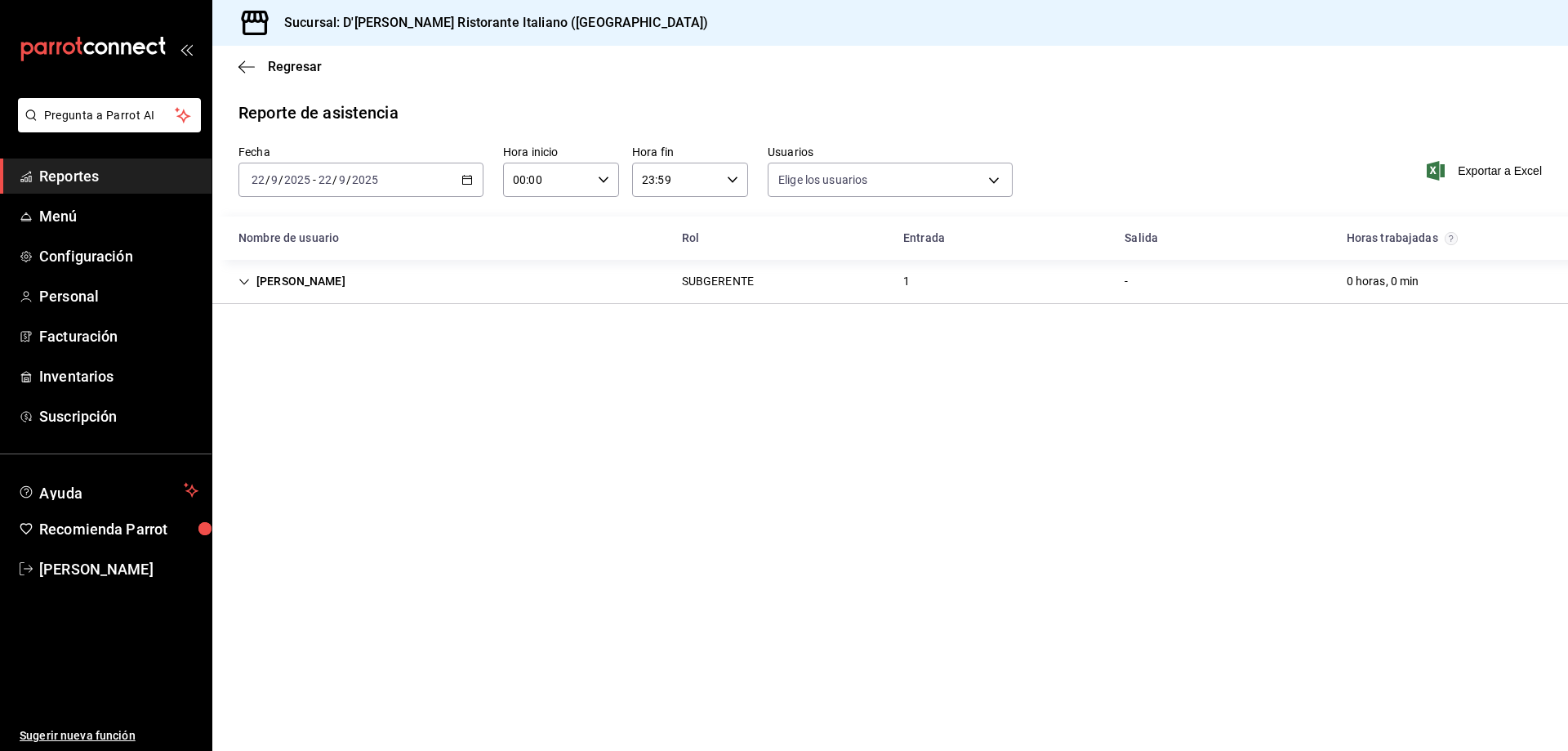
type input "fbaa1dcd-9b1b-42d3-8417-c392ee4ac69c,c847f7ff-4ec8-4711-b402-dbc889304ff0,82cd9…"
click at [246, 277] on icon "Cell" at bounding box center [244, 282] width 12 height 12
